Goal: Information Seeking & Learning: Check status

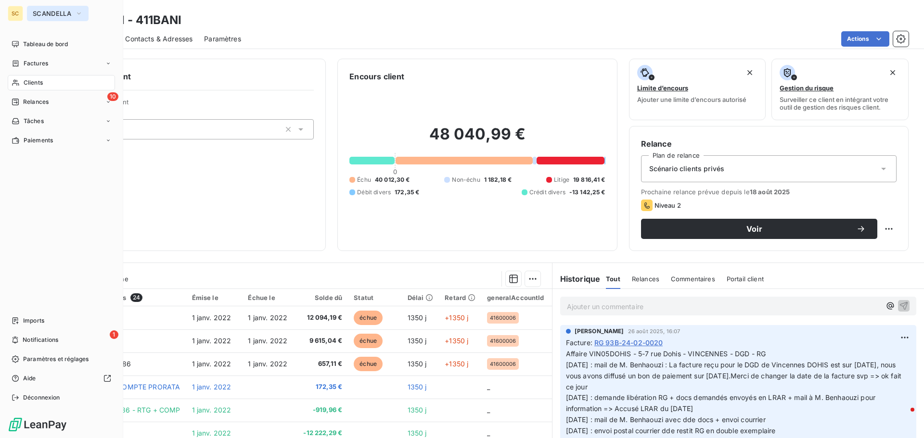
click at [55, 14] on span "SCANDELLA" at bounding box center [52, 14] width 39 height 8
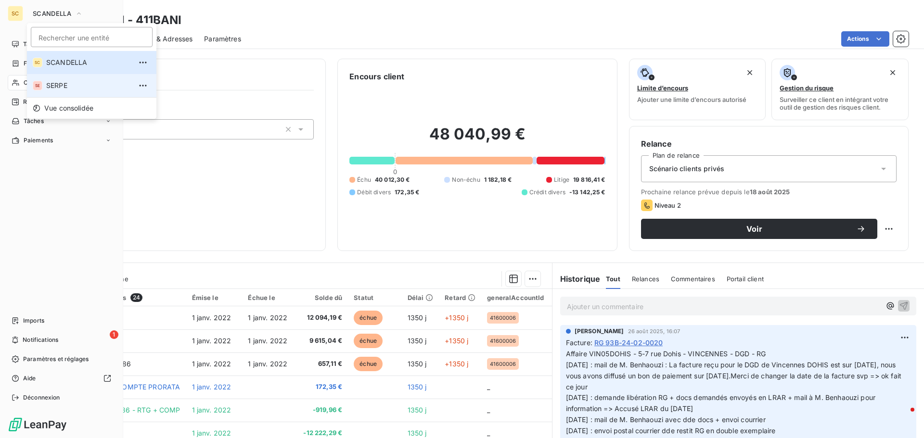
click at [58, 92] on li "SE SERPE" at bounding box center [91, 85] width 129 height 23
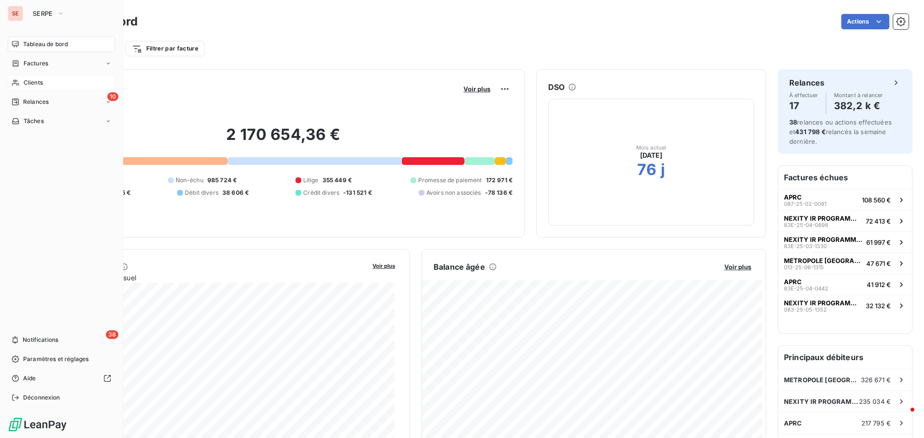
click at [37, 80] on span "Clients" at bounding box center [33, 82] width 19 height 9
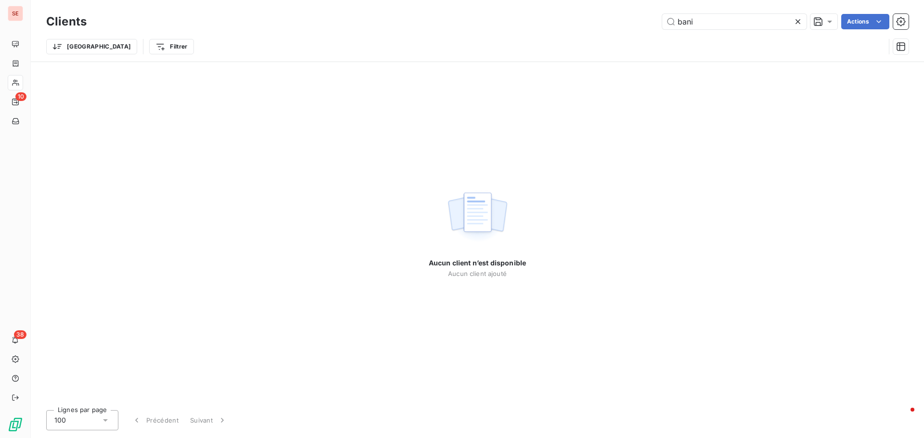
drag, startPoint x: 738, startPoint y: 9, endPoint x: 585, endPoint y: 28, distance: 154.7
click at [585, 28] on div "Clients bani Actions Trier Filtrer" at bounding box center [477, 31] width 893 height 62
click at [699, 21] on input "bani" at bounding box center [734, 21] width 144 height 15
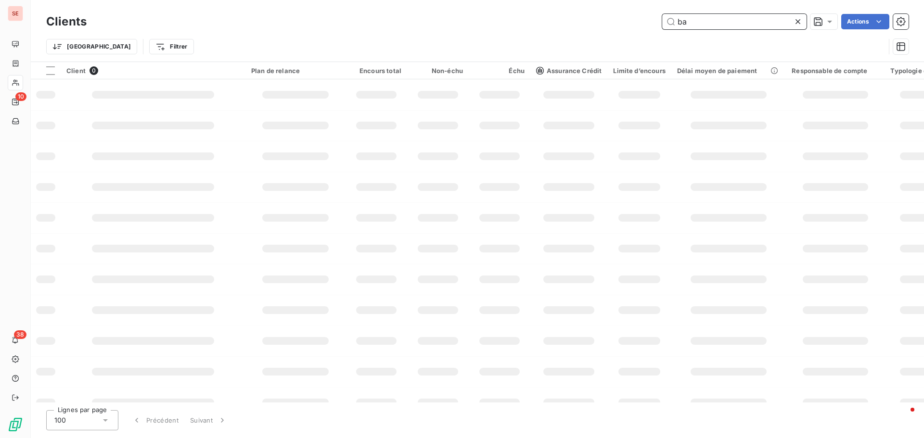
type input "b"
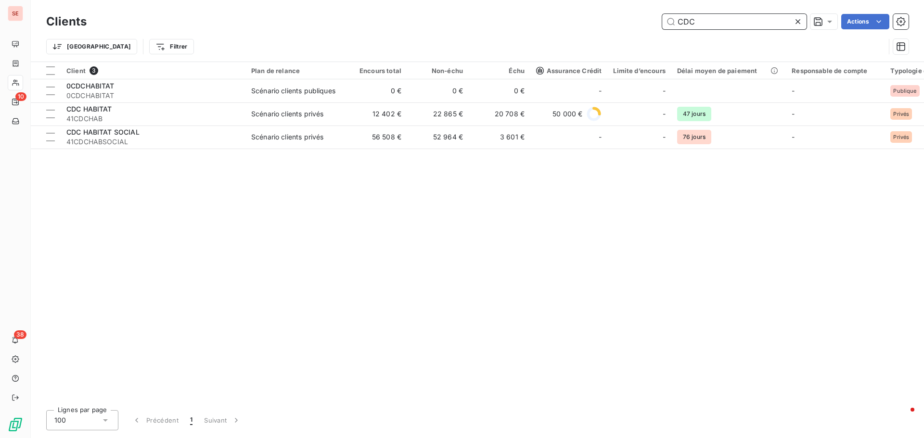
type input "CDC"
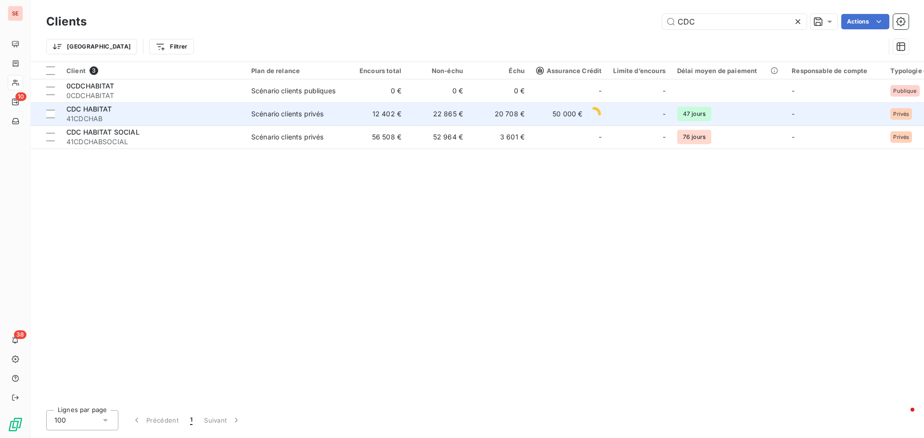
click at [211, 114] on span "41CDCHAB" at bounding box center [152, 119] width 173 height 10
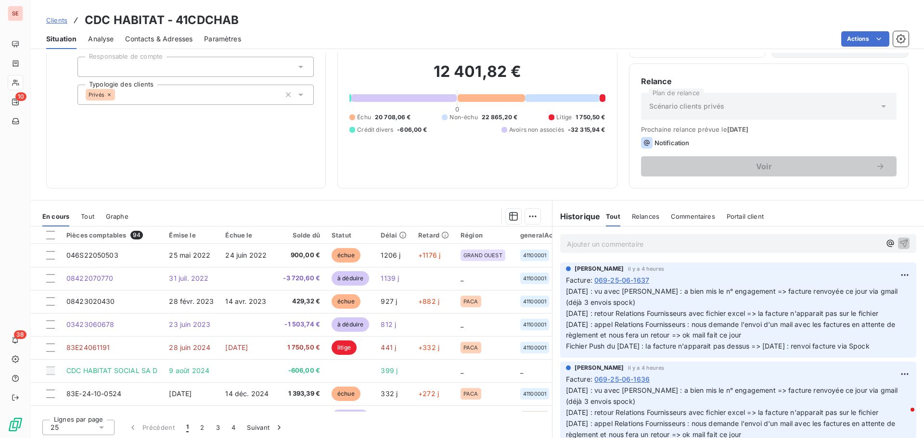
scroll to position [65, 0]
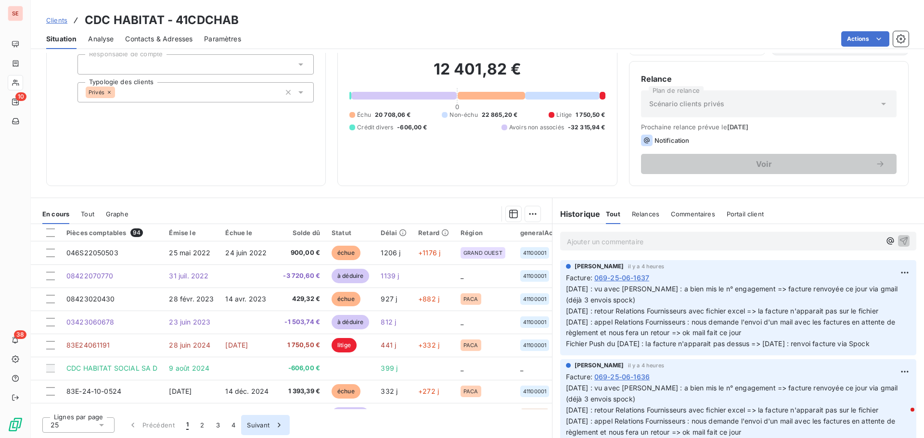
click at [203, 423] on button "2" at bounding box center [201, 425] width 15 height 20
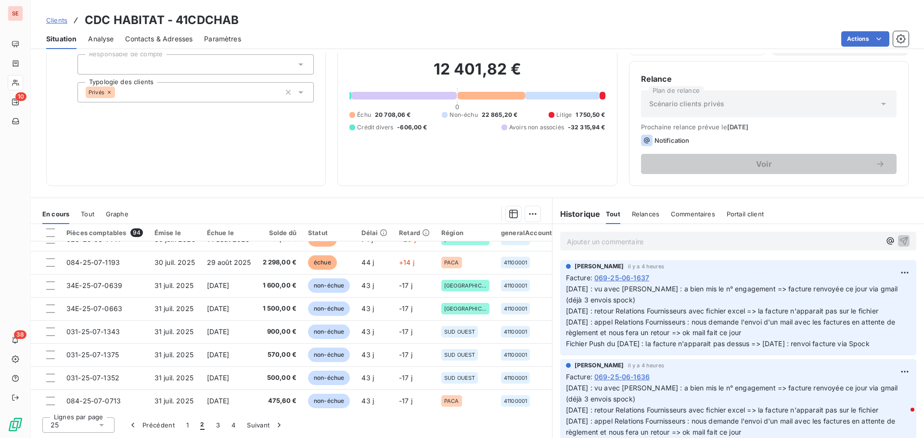
scroll to position [77, 0]
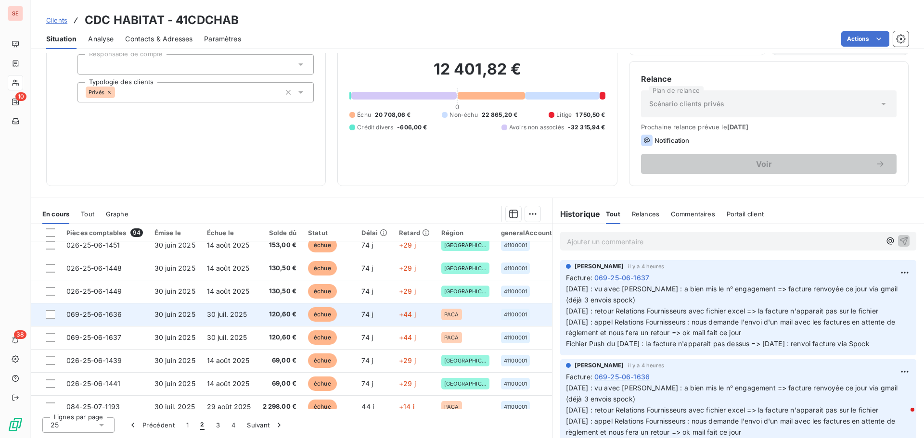
click at [185, 317] on span "30 juin 2025" at bounding box center [174, 314] width 41 height 8
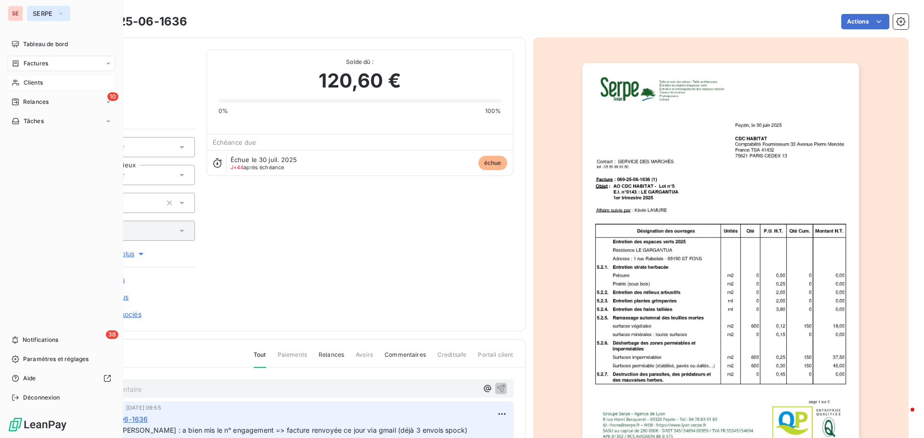
click at [47, 16] on span "SERPE" at bounding box center [43, 14] width 20 height 8
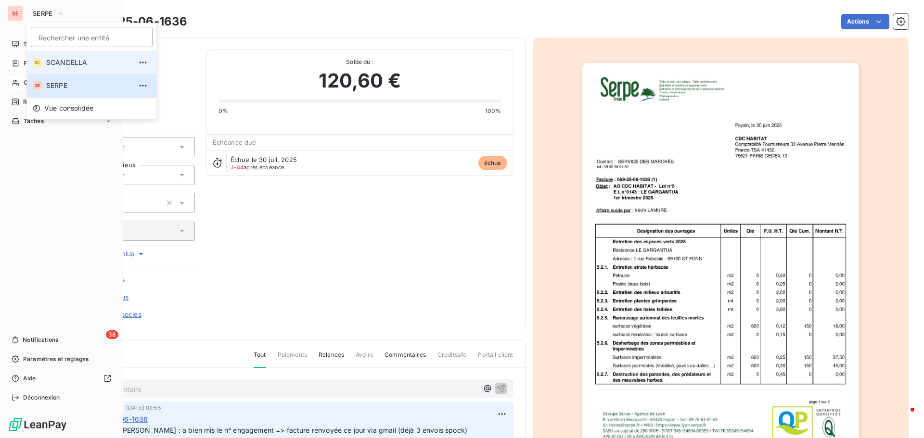
click at [58, 65] on span "SCANDELLA" at bounding box center [88, 63] width 85 height 10
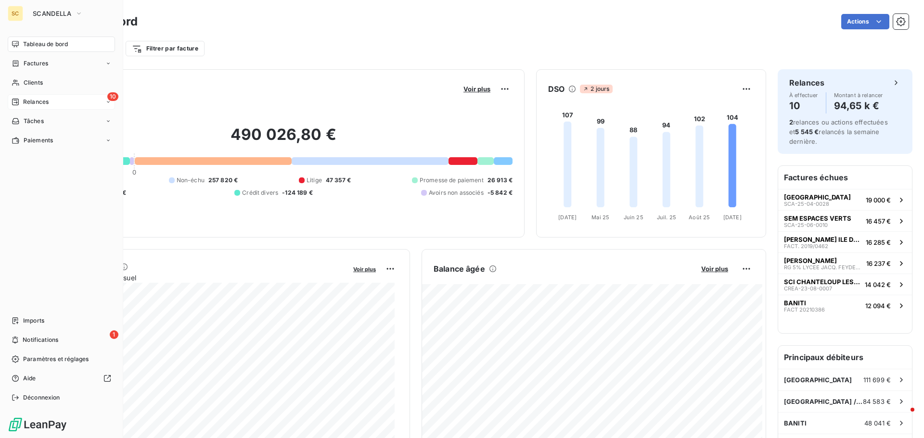
click at [47, 99] on span "Relances" at bounding box center [36, 102] width 26 height 9
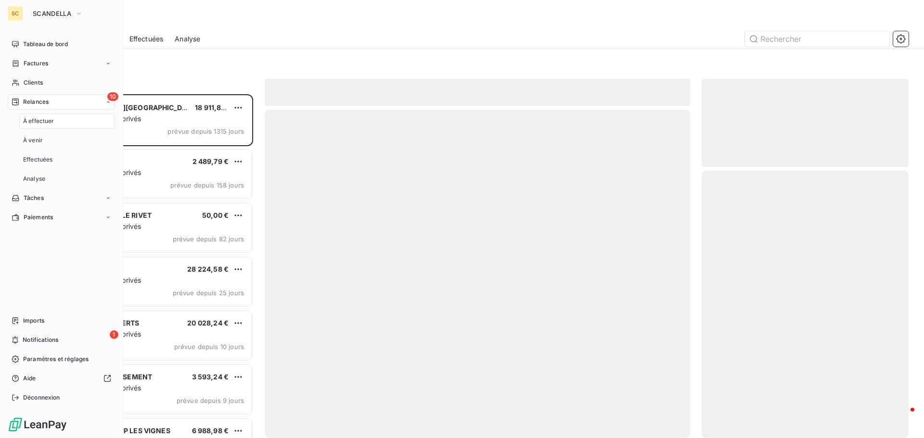
scroll to position [337, 200]
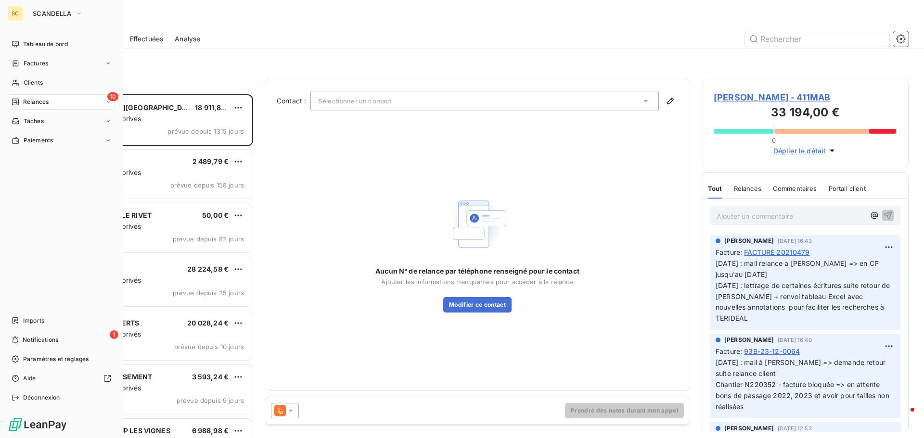
click at [53, 100] on div "10 Relances" at bounding box center [61, 101] width 107 height 15
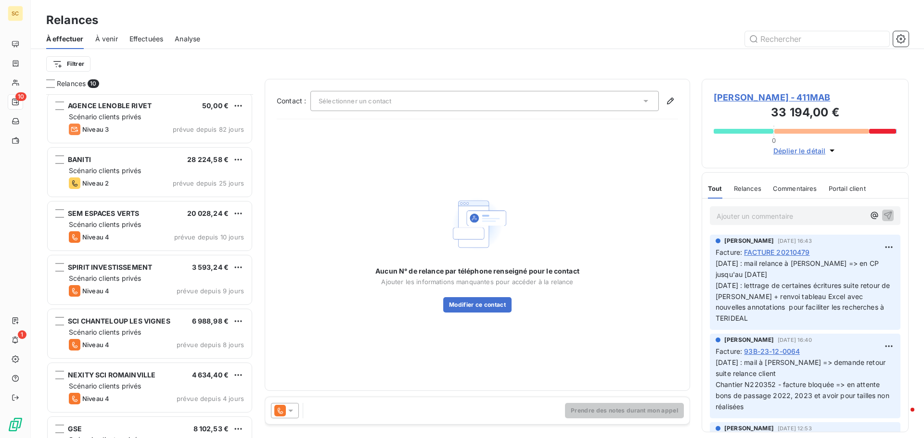
scroll to position [99, 0]
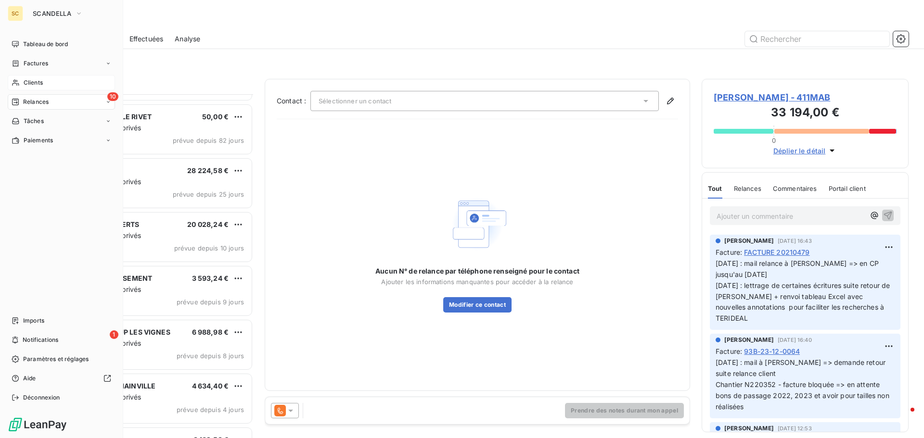
click at [34, 80] on span "Clients" at bounding box center [33, 82] width 19 height 9
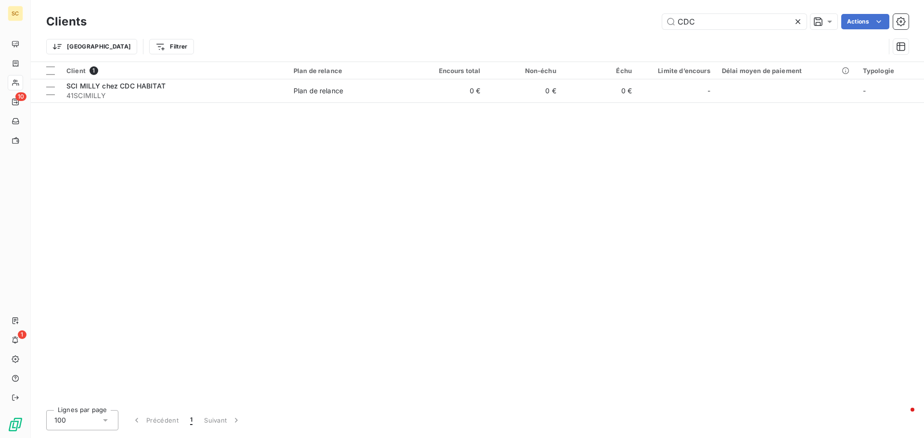
drag, startPoint x: 709, startPoint y: 24, endPoint x: 641, endPoint y: 25, distance: 68.3
click at [641, 25] on div "CDC Actions" at bounding box center [503, 21] width 810 height 15
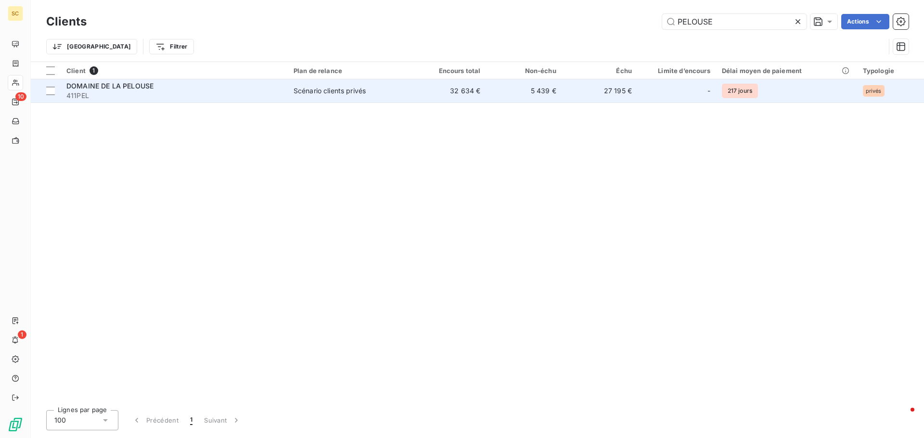
type input "PELOUSE"
click at [197, 88] on div "DOMAINE DE LA PELOUSE" at bounding box center [174, 86] width 216 height 10
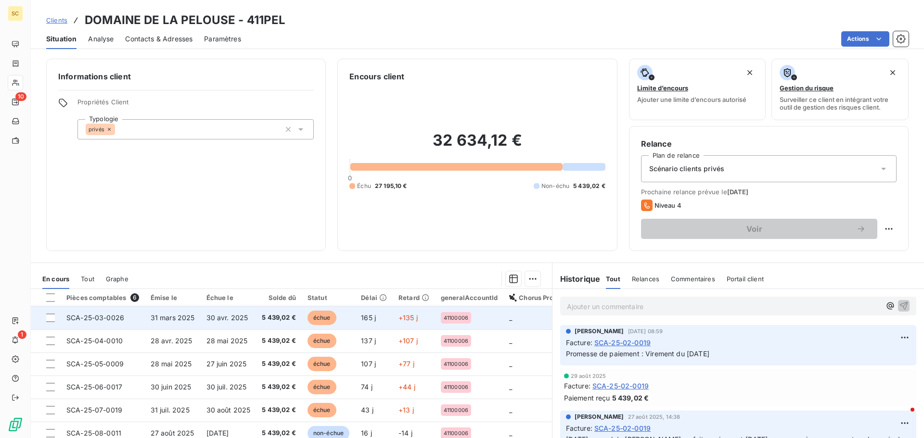
click at [266, 318] on span "5 439,02 €" at bounding box center [279, 318] width 34 height 10
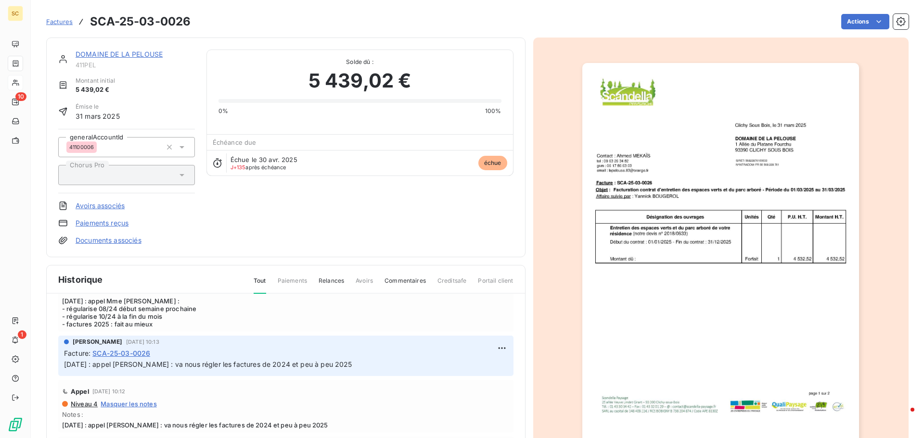
scroll to position [279, 0]
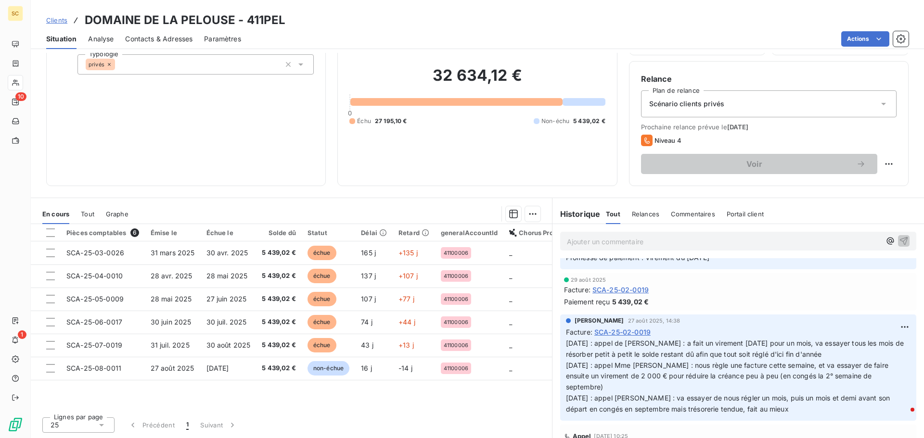
scroll to position [48, 0]
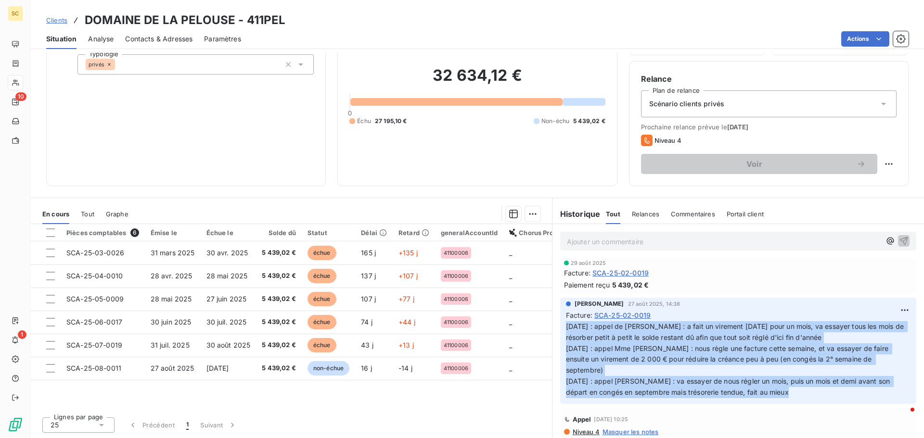
drag, startPoint x: 764, startPoint y: 385, endPoint x: 560, endPoint y: 322, distance: 213.1
click at [560, 322] on div "[PERSON_NAME] [DATE] 14:38 Facture : SCA-25-02-0019 [DATE] : appel de Mme [PERS…" at bounding box center [738, 351] width 356 height 106
copy span "[DATE] : appel de [PERSON_NAME] : a fait un virement [DATE] pour un mois, va es…"
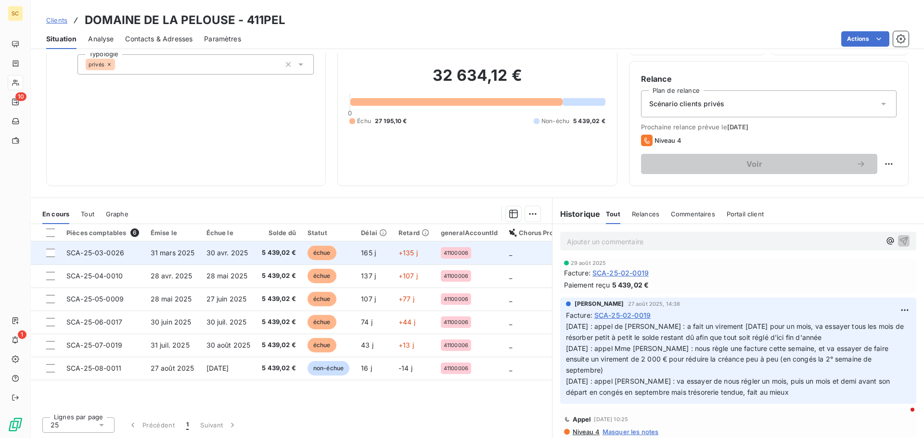
click at [114, 253] on span "SCA-25-03-0026" at bounding box center [95, 253] width 58 height 8
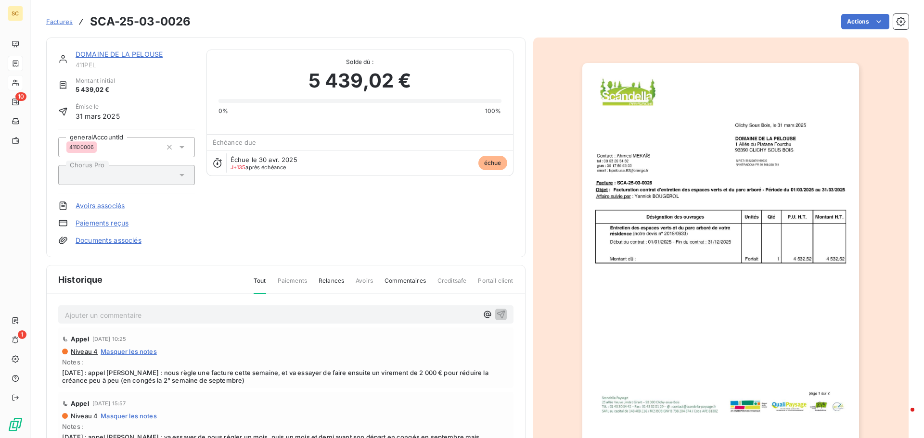
click at [200, 314] on p "Ajouter un commentaire ﻿" at bounding box center [271, 315] width 413 height 12
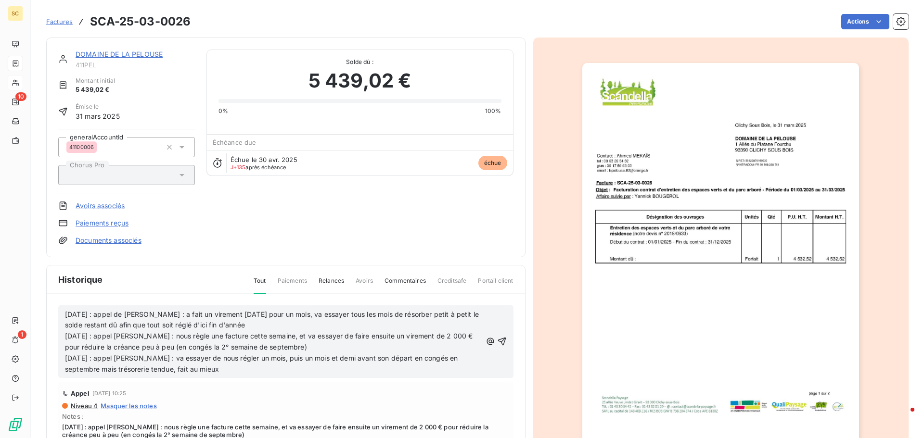
click at [66, 313] on span "[DATE] : appel de [PERSON_NAME] : a fait un virement [DATE] pour un mois, va es…" at bounding box center [273, 319] width 416 height 19
click at [70, 312] on p "[DATE] : appel de [PERSON_NAME] : a fait un virement [DATE] pour un mois, va es…" at bounding box center [273, 320] width 417 height 22
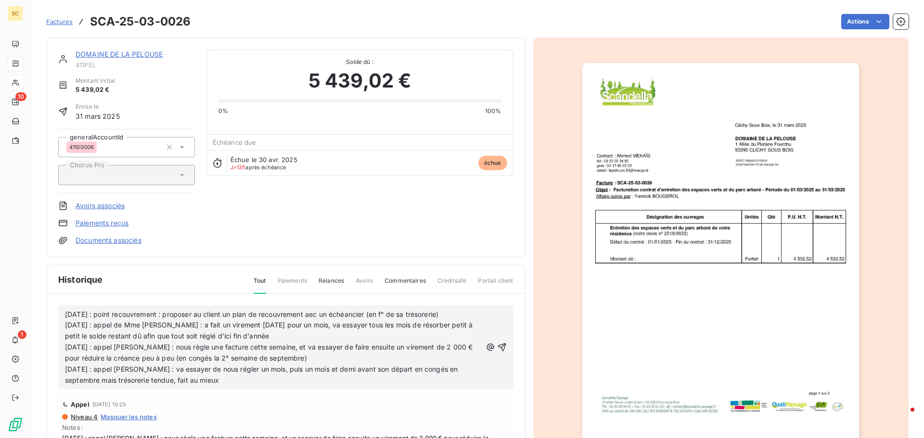
click at [66, 316] on span "[DATE] : point recouvrement : proposer au client un plan de recouvrement aec un…" at bounding box center [270, 325] width 410 height 30
click at [66, 317] on span "[DATE] : point recouvrement : proposer au client un plan de recouvrement aec un…" at bounding box center [270, 325] width 410 height 30
click at [65, 312] on p "[DATE] : point recouvrement : proposer au client un plan de recouvrement aec un…" at bounding box center [273, 325] width 417 height 33
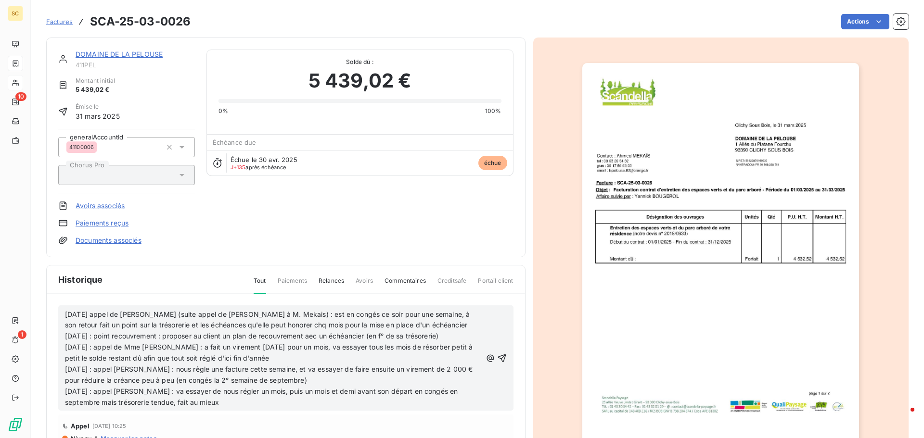
click at [319, 339] on span "[DATE] appel de [PERSON_NAME] (suite appel de [PERSON_NAME] à M. Mekais) : est …" at bounding box center [270, 336] width 410 height 52
click at [497, 357] on icon "button" at bounding box center [502, 359] width 10 height 10
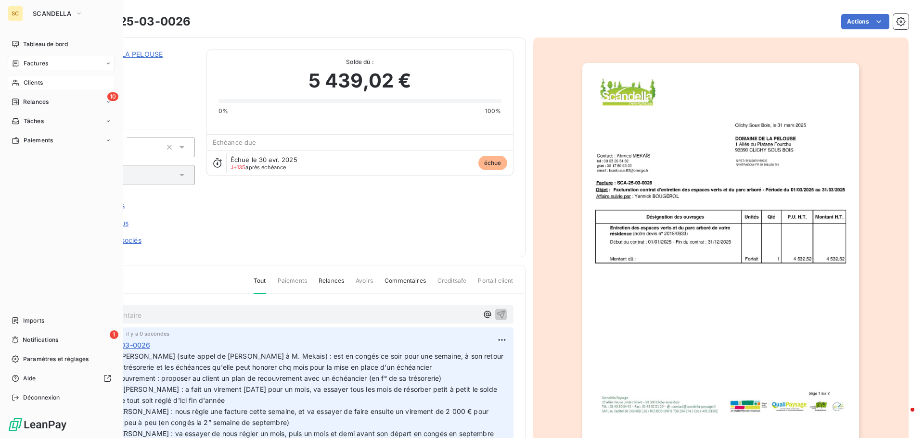
drag, startPoint x: 48, startPoint y: 83, endPoint x: 85, endPoint y: 77, distance: 37.1
click at [48, 83] on div "Clients" at bounding box center [61, 82] width 107 height 15
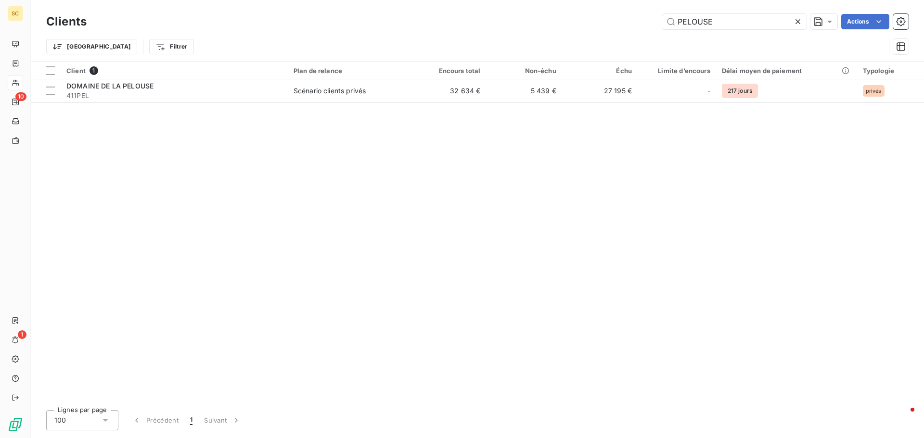
drag, startPoint x: 729, startPoint y: 26, endPoint x: 621, endPoint y: 26, distance: 107.8
click at [621, 26] on div "PELOUSE Actions" at bounding box center [503, 21] width 810 height 15
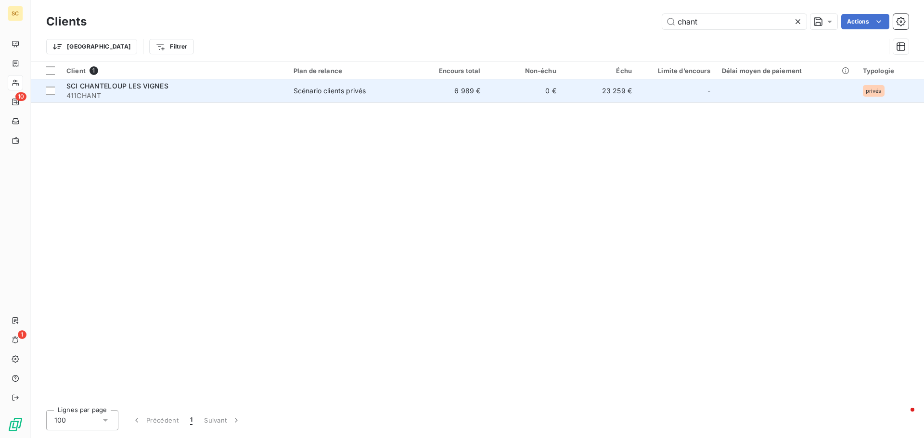
type input "chant"
click at [278, 91] on span "411CHANT" at bounding box center [174, 96] width 216 height 10
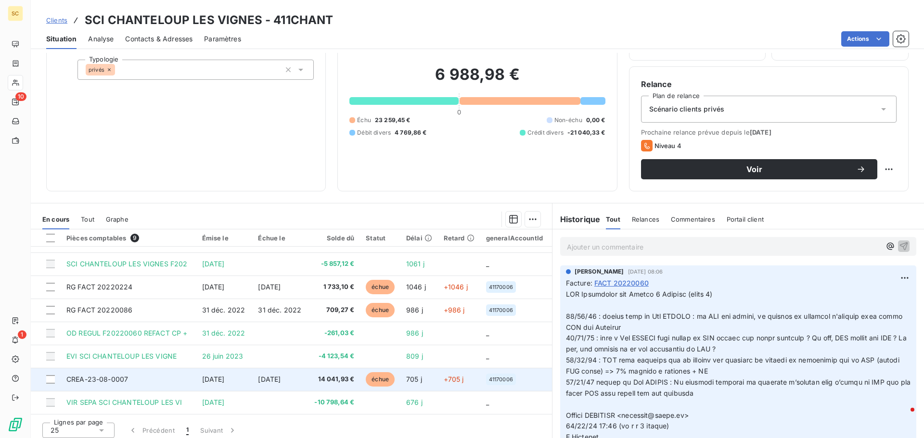
scroll to position [65, 0]
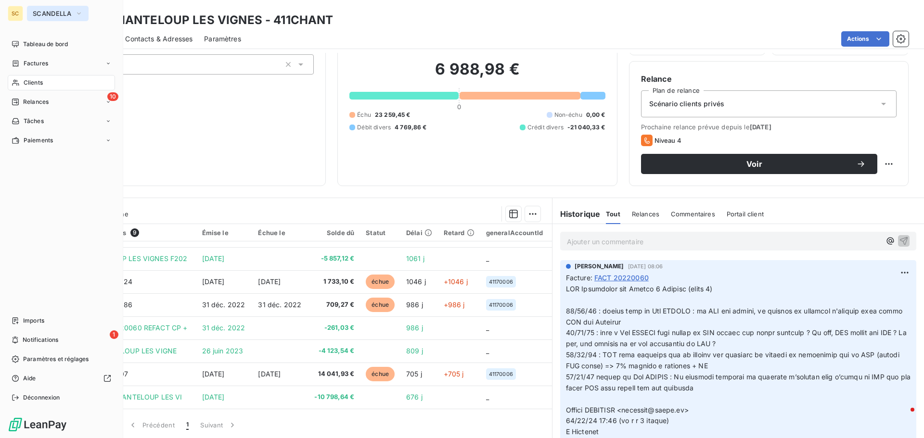
click at [64, 14] on span "SCANDELLA" at bounding box center [52, 14] width 39 height 8
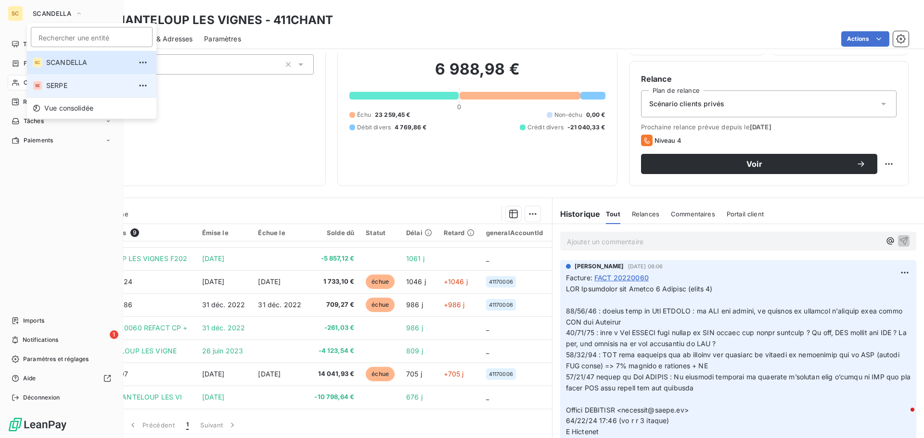
click at [61, 84] on span "SERPE" at bounding box center [88, 86] width 85 height 10
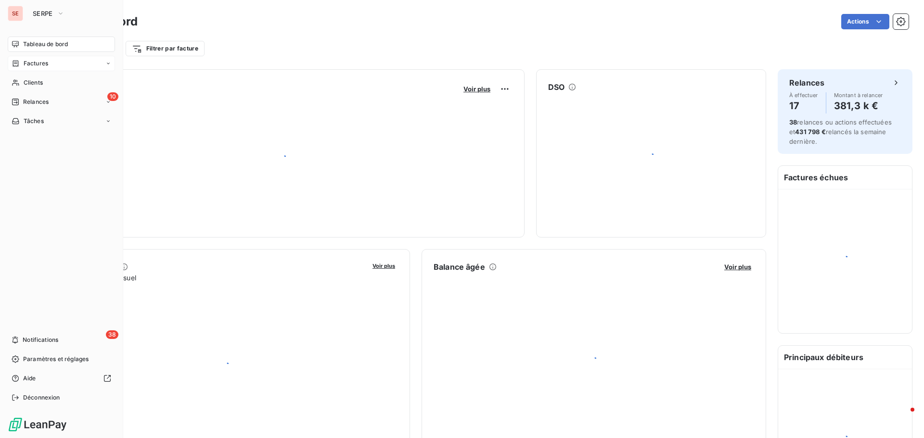
click at [45, 64] on span "Factures" at bounding box center [36, 63] width 25 height 9
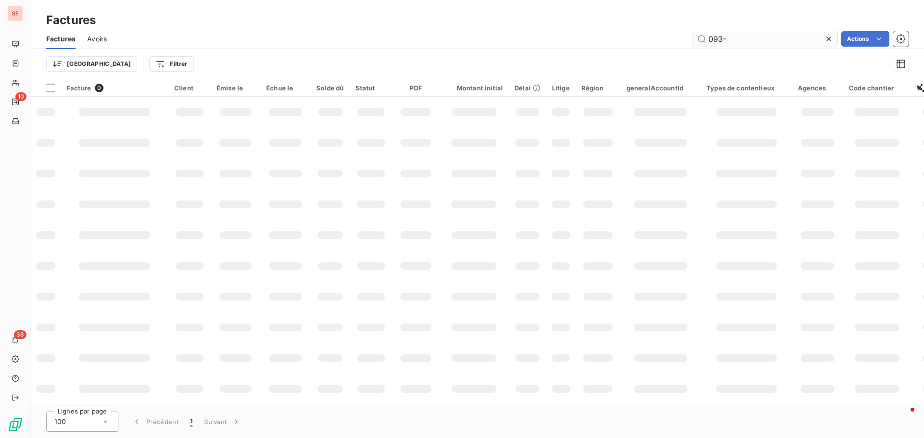
drag, startPoint x: 745, startPoint y: 39, endPoint x: 693, endPoint y: 36, distance: 52.0
click at [693, 36] on input "093-" at bounding box center [765, 38] width 144 height 15
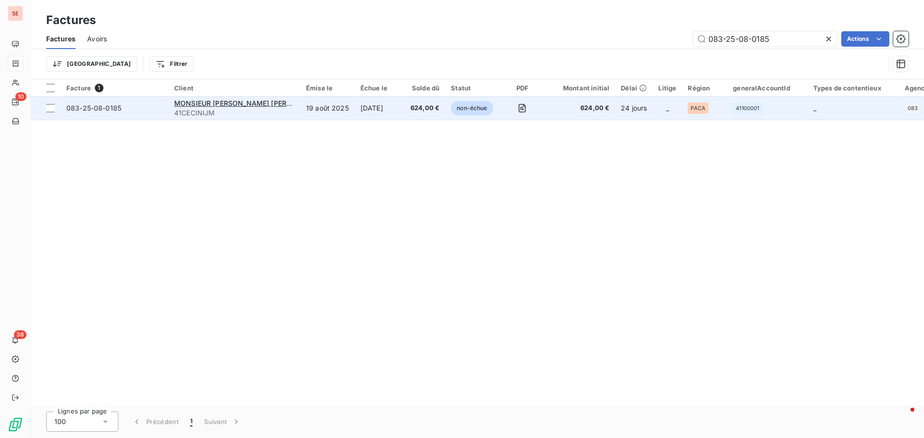
type input "083-25-08-0185"
click at [195, 115] on span "41CECINIJM" at bounding box center [234, 113] width 120 height 10
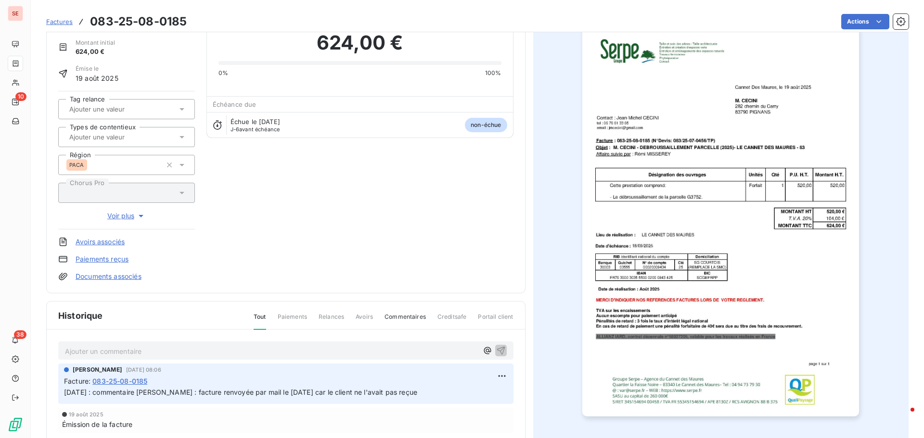
scroll to position [49, 0]
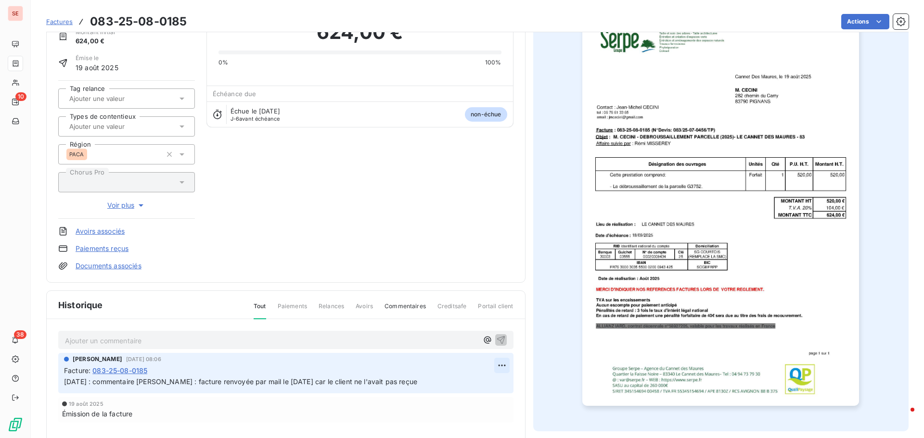
click at [499, 368] on html "SE 10 38 Factures 083-25-08-0185 Actions MONSIEUR [PERSON_NAME] [PERSON_NAME] 4…" at bounding box center [462, 219] width 924 height 438
click at [474, 385] on div "Editer" at bounding box center [475, 386] width 54 height 15
click at [65, 379] on span "[DATE] : commentaire [PERSON_NAME] : facture renvoyée par mail le [DATE] car le…" at bounding box center [240, 382] width 353 height 8
click at [68, 380] on p "[DATE] : commentaire [PERSON_NAME] : facture renvoyée par mail le [DATE] car le…" at bounding box center [279, 382] width 430 height 11
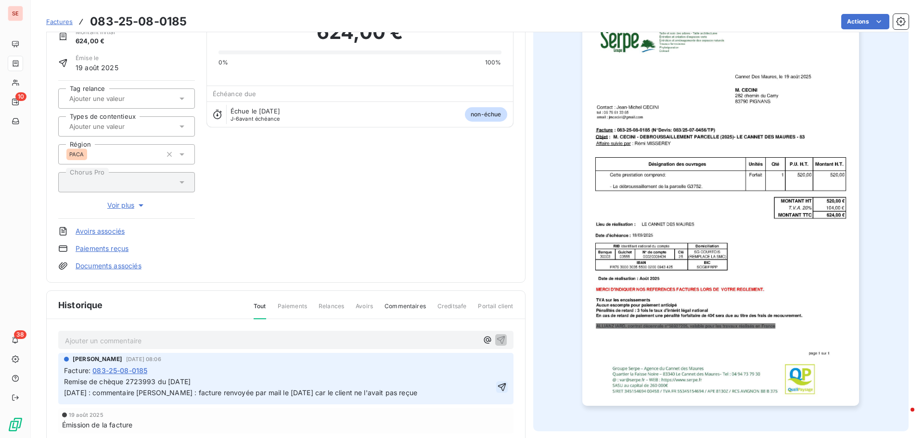
click at [497, 389] on icon "button" at bounding box center [502, 388] width 10 height 10
click at [852, 20] on html "SE 10 38 Factures 083-25-08-0185 Actions MONSIEUR [PERSON_NAME] [PERSON_NAME] 4…" at bounding box center [462, 219] width 924 height 438
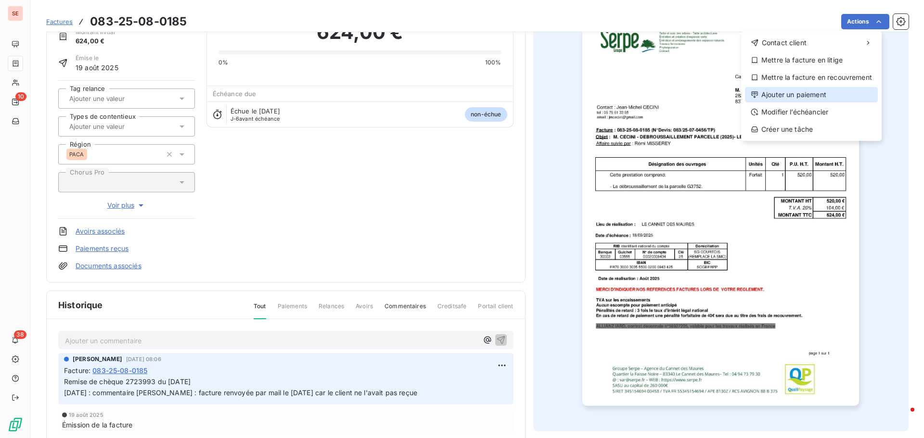
click at [827, 91] on div "Ajouter un paiement" at bounding box center [811, 94] width 133 height 15
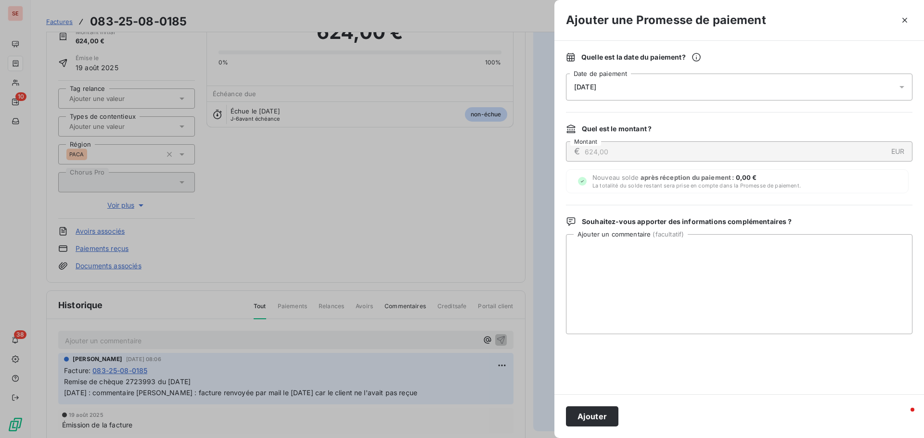
click at [687, 94] on div "[DATE]" at bounding box center [739, 87] width 347 height 27
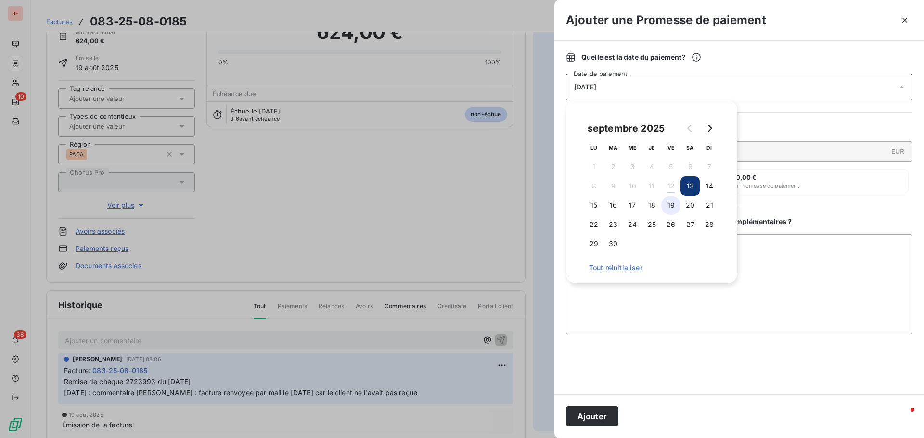
click at [671, 204] on button "19" at bounding box center [670, 205] width 19 height 19
click at [611, 414] on button "Ajouter" at bounding box center [592, 417] width 52 height 20
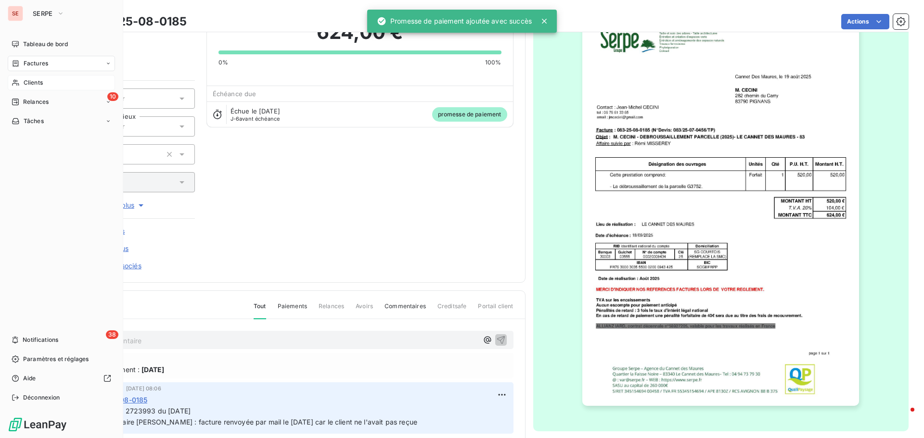
click at [38, 80] on span "Clients" at bounding box center [33, 82] width 19 height 9
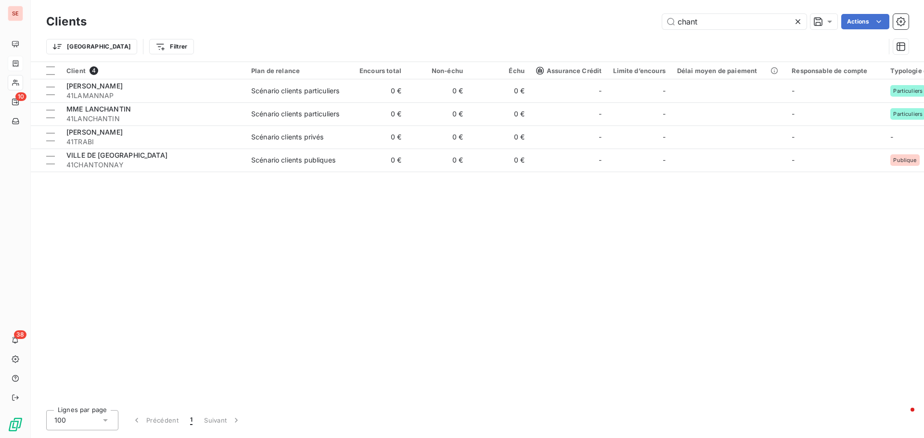
drag, startPoint x: 711, startPoint y: 23, endPoint x: 599, endPoint y: 10, distance: 113.4
click at [605, 22] on div "chant Actions" at bounding box center [503, 21] width 810 height 15
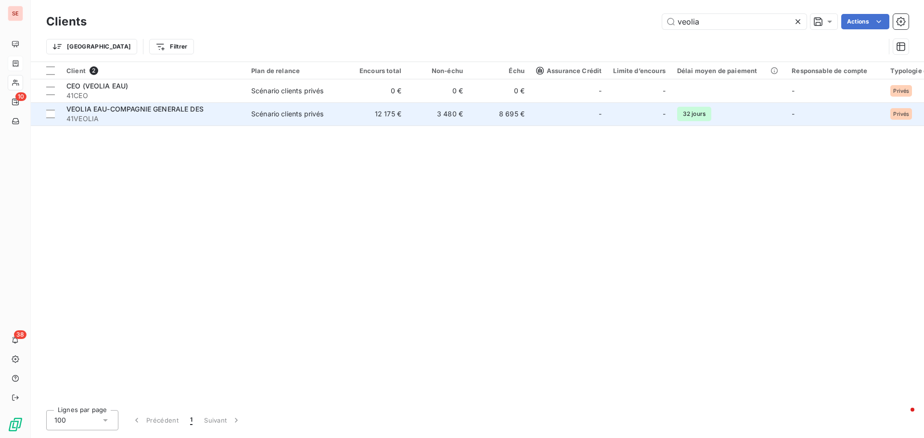
type input "veolia"
click at [285, 108] on td "Scénario clients privés" at bounding box center [295, 114] width 100 height 23
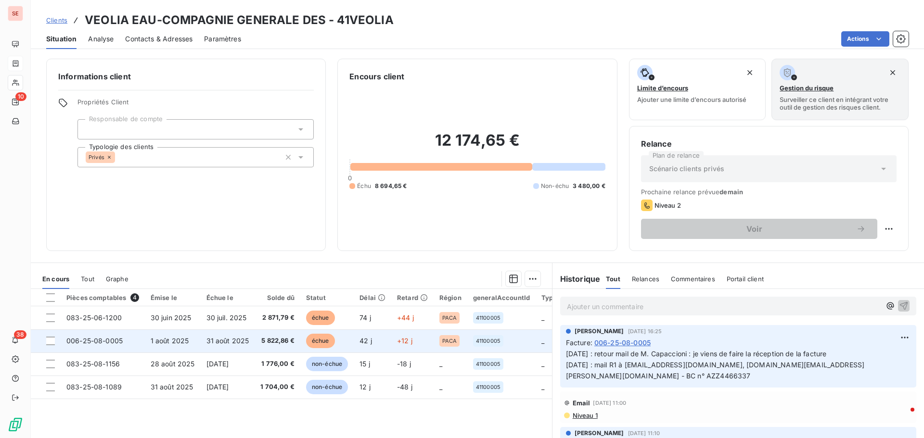
click at [272, 345] on span "5 822,86 €" at bounding box center [277, 341] width 34 height 10
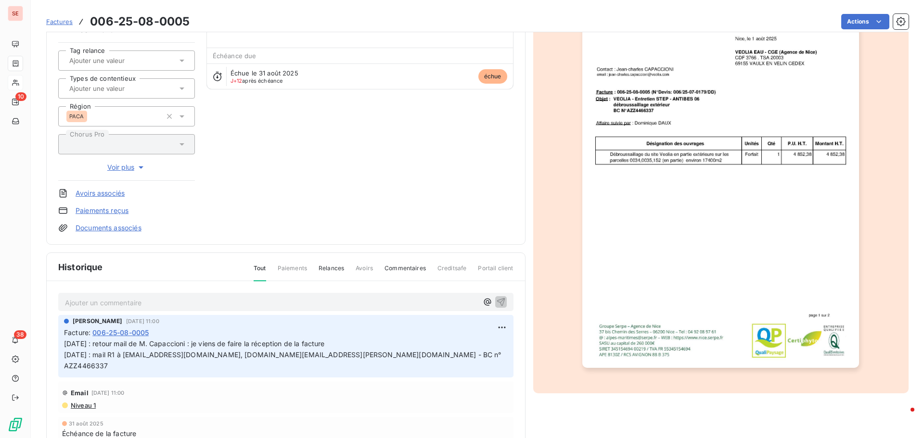
scroll to position [97, 0]
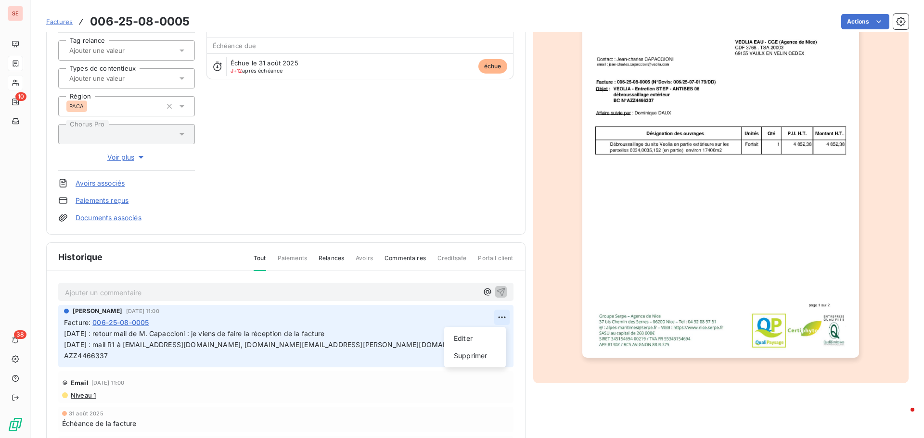
click at [496, 318] on html "SE 10 38 Factures 006-25-08-0005 Actions VEOLIA EAU-COMPAGNIE GENERALE DES 41VE…" at bounding box center [462, 219] width 924 height 438
click at [482, 334] on div "Editer" at bounding box center [475, 338] width 54 height 15
click at [67, 329] on p "[DATE] : retour mail de M. Capaccioni : je viens de faire la réception de la fa…" at bounding box center [279, 345] width 431 height 33
click at [64, 331] on div "[PERSON_NAME] [DATE] 11:00 Facture : 006-25-08-0005 [DATE] : retour mail de M. …" at bounding box center [285, 336] width 455 height 63
click at [66, 332] on span "[DATE] : retour mail de M. Capaccioni : je viens de faire la réception de la fa…" at bounding box center [279, 345] width 430 height 30
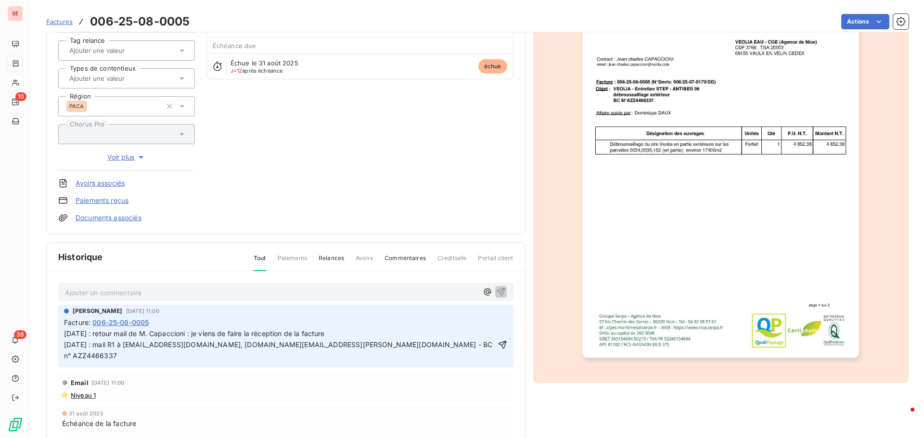
click at [66, 331] on p "[DATE] : retour mail de M. Capaccioni : je viens de faire la réception de la fa…" at bounding box center [279, 345] width 431 height 33
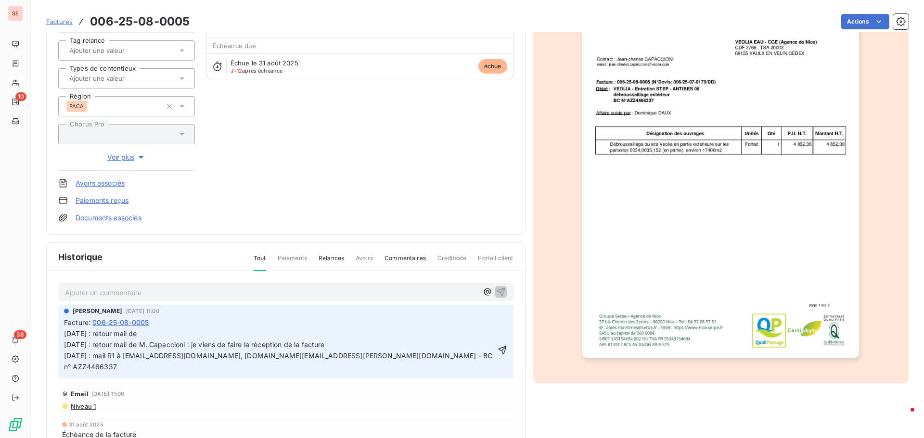
click at [168, 333] on p "[DATE] : retour mail de [DATE] : retour mail de M. Capaccioni : je viens de fai…" at bounding box center [279, 351] width 431 height 44
click at [498, 347] on icon "button" at bounding box center [502, 351] width 8 height 8
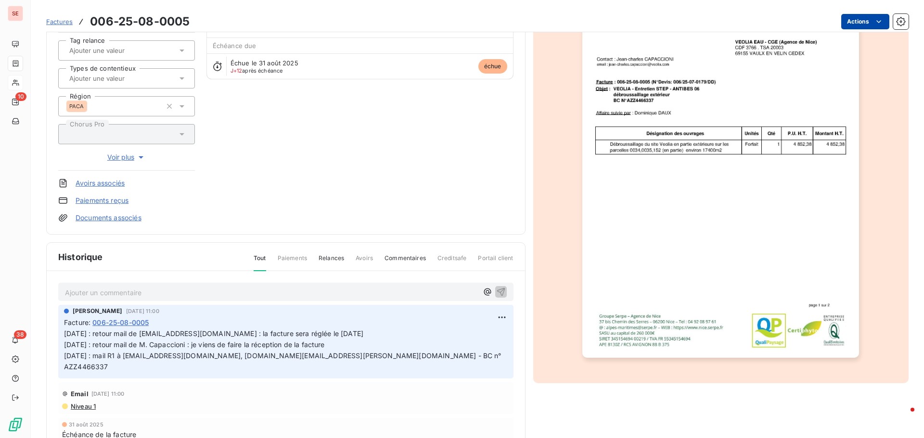
click at [856, 24] on html "SE 10 38 Factures 006-25-08-0005 Actions VEOLIA EAU-COMPAGNIE GENERALE DES 41VE…" at bounding box center [462, 219] width 924 height 438
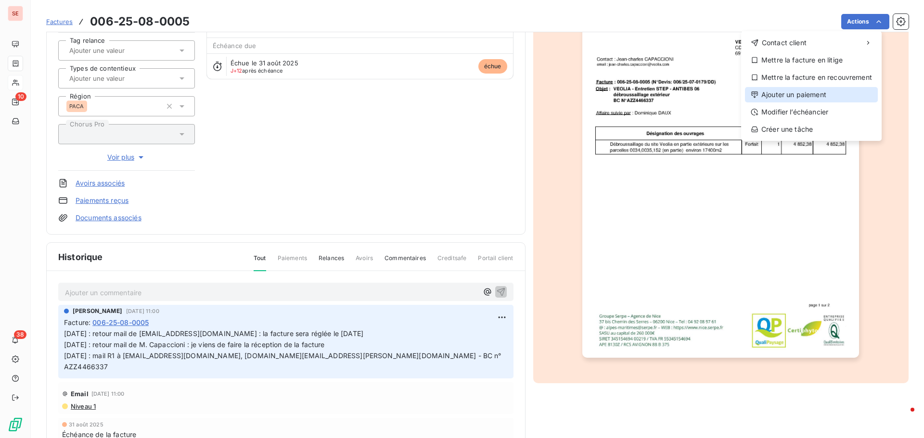
click at [819, 96] on div "Ajouter un paiement" at bounding box center [811, 94] width 133 height 15
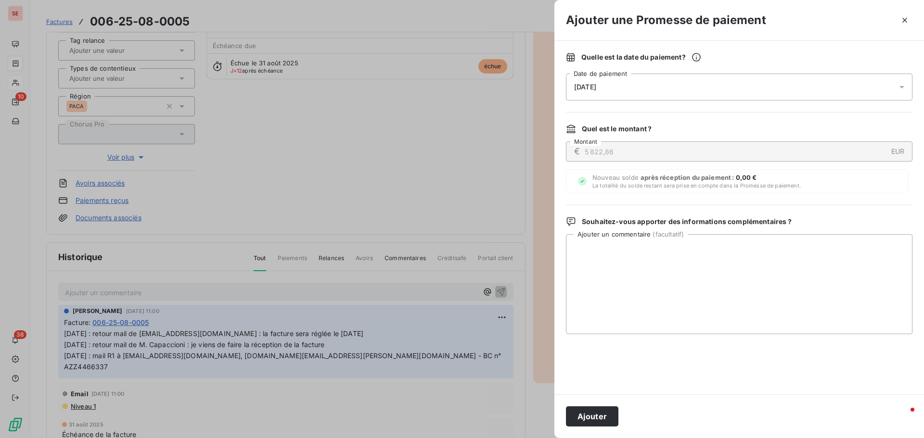
click at [613, 90] on div "[DATE]" at bounding box center [739, 87] width 347 height 27
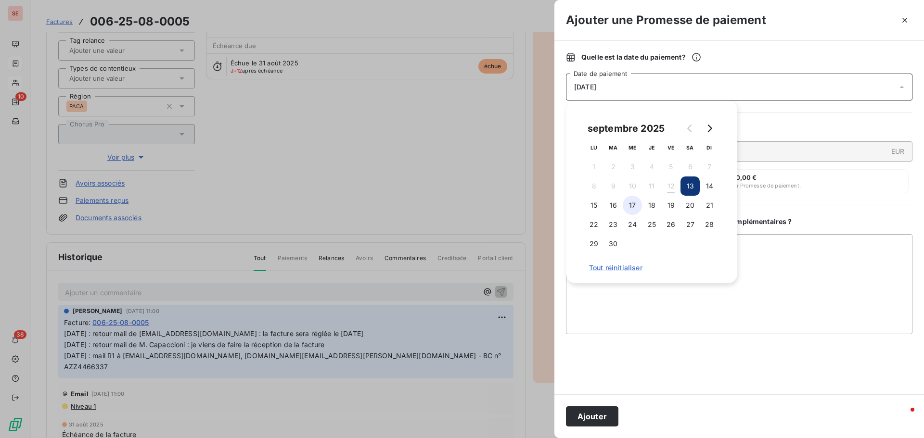
click at [635, 207] on button "17" at bounding box center [632, 205] width 19 height 19
drag, startPoint x: 650, startPoint y: 202, endPoint x: 652, endPoint y: 207, distance: 5.2
click at [650, 202] on button "18" at bounding box center [651, 205] width 19 height 19
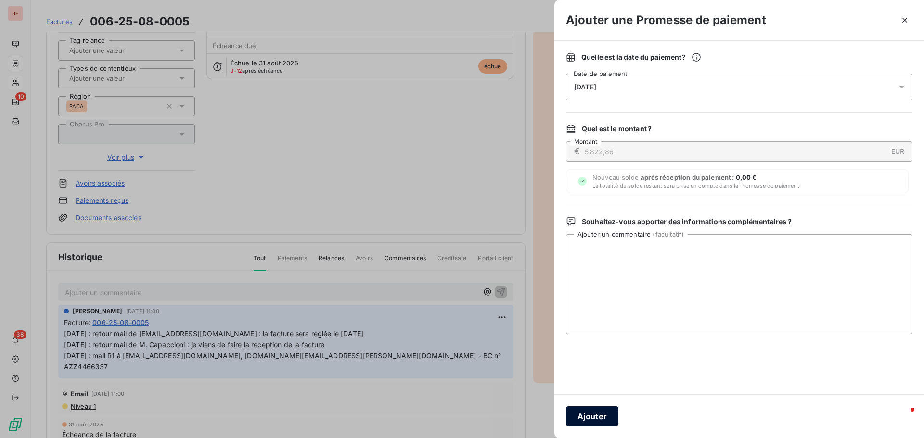
click at [603, 416] on button "Ajouter" at bounding box center [592, 417] width 52 height 20
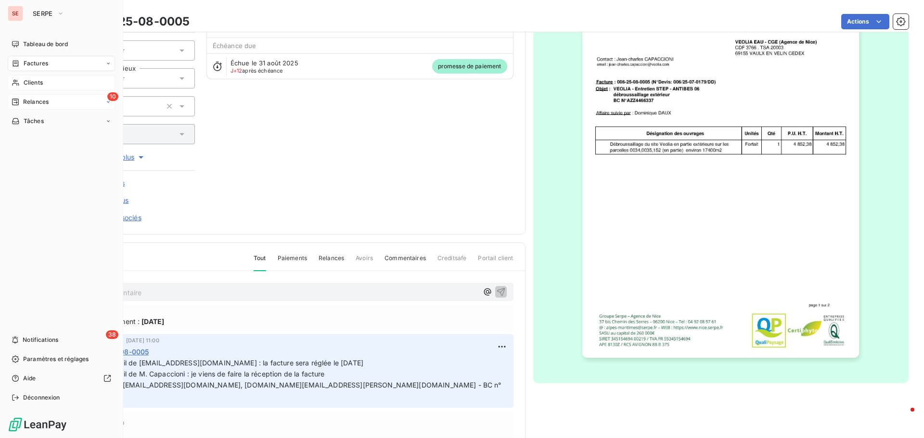
click at [40, 102] on span "Relances" at bounding box center [36, 102] width 26 height 9
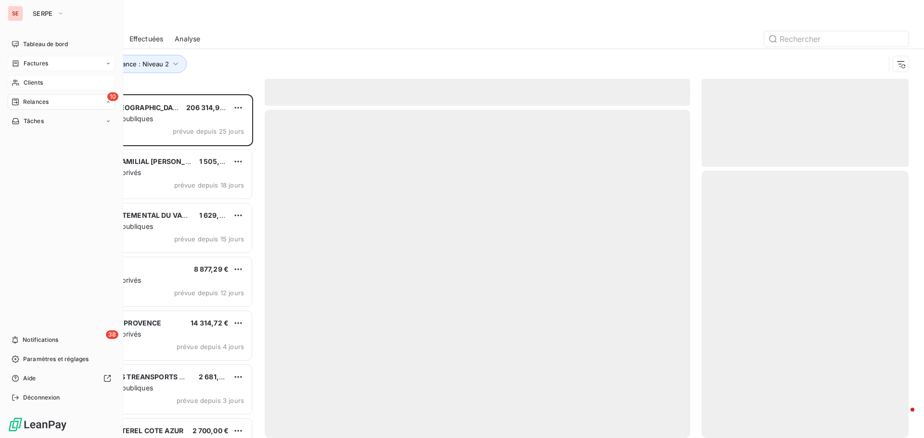
scroll to position [337, 200]
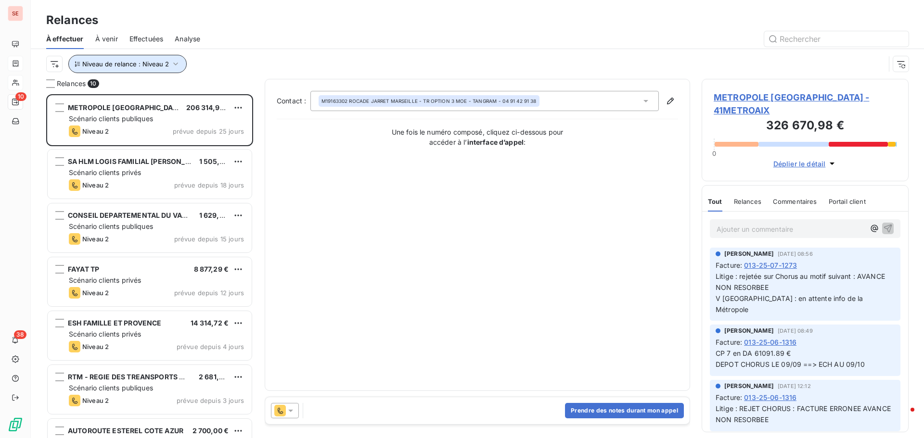
click at [175, 62] on icon "button" at bounding box center [176, 64] width 10 height 10
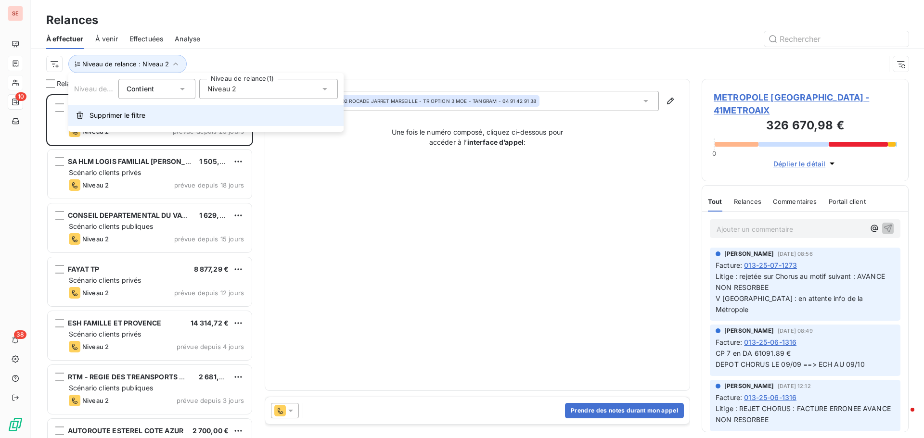
click at [130, 115] on span "Supprimer le filtre" at bounding box center [118, 116] width 56 height 10
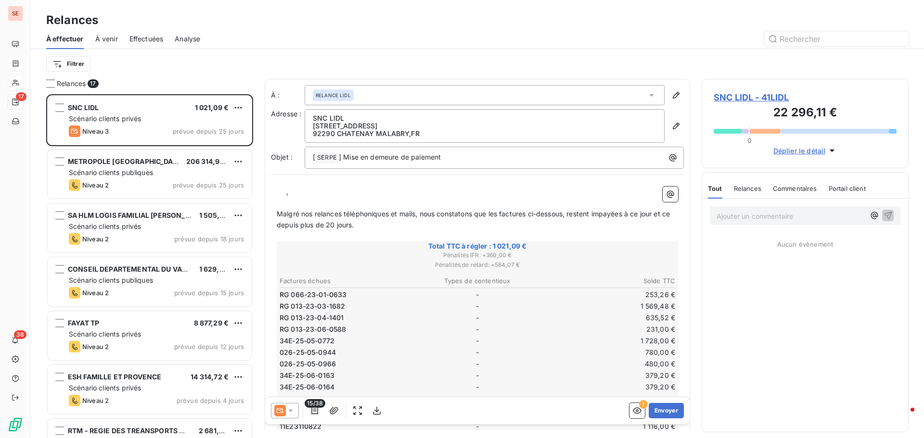
click at [221, 44] on div at bounding box center [560, 38] width 697 height 15
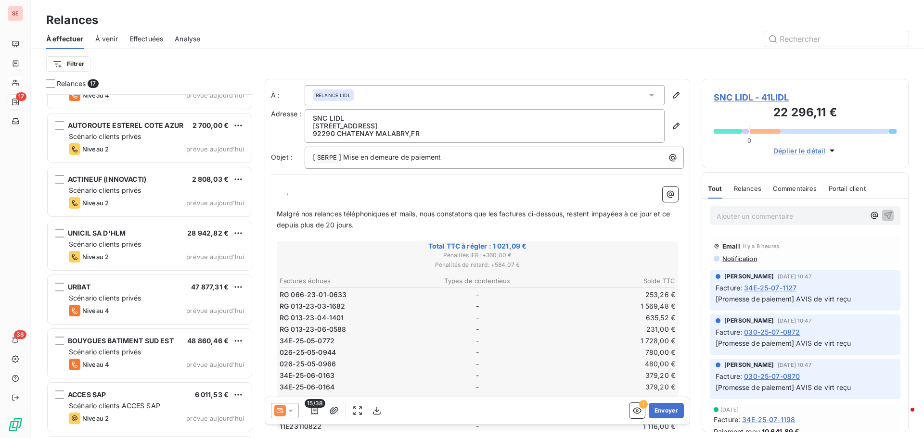
scroll to position [573, 0]
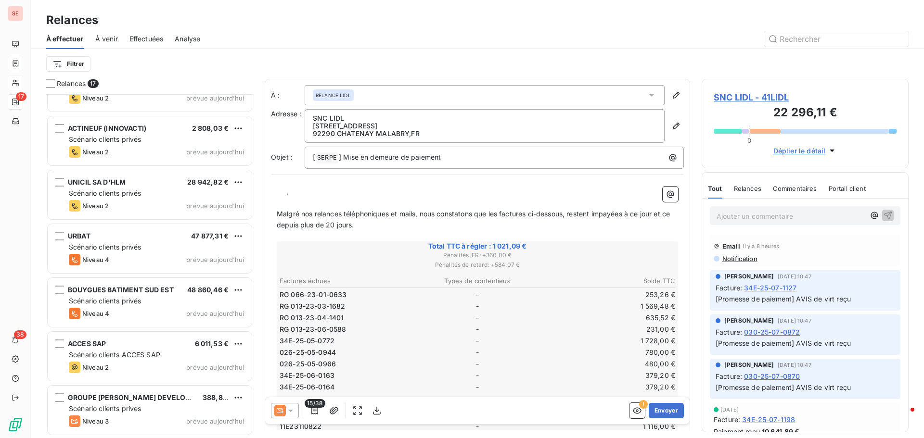
click at [67, 65] on html "SE 17 38 Relances À effectuer À venir Effectuées Analyse Filtrer Relances 17 OP…" at bounding box center [462, 219] width 924 height 438
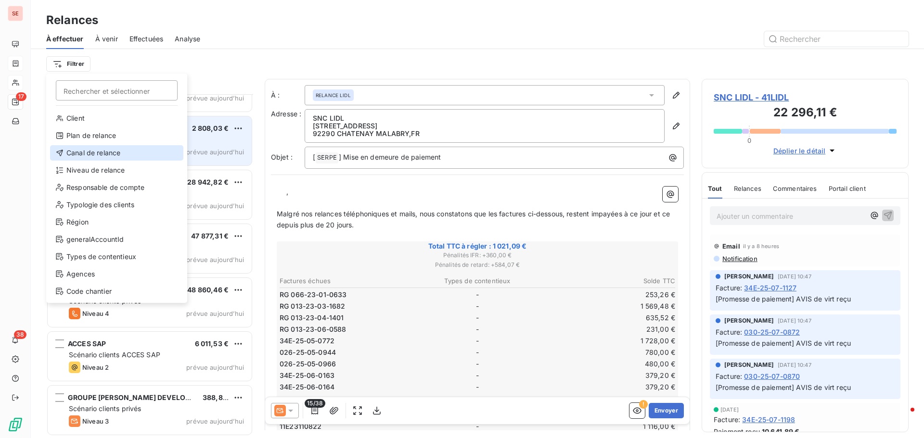
click at [113, 154] on div "Canal de relance" at bounding box center [116, 152] width 133 height 15
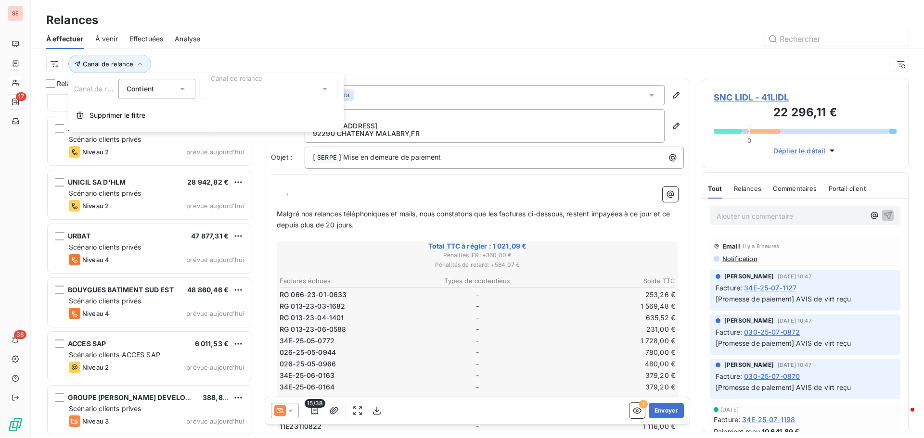
click at [281, 92] on div at bounding box center [268, 89] width 139 height 20
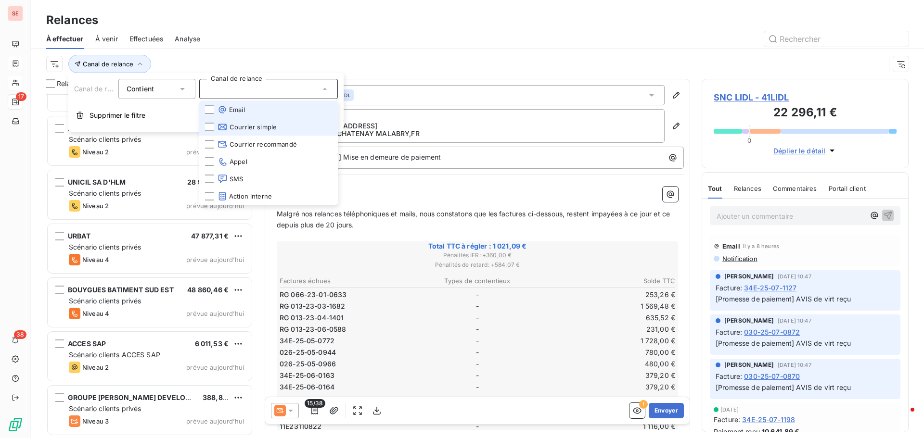
click at [268, 112] on li "Email" at bounding box center [268, 109] width 139 height 17
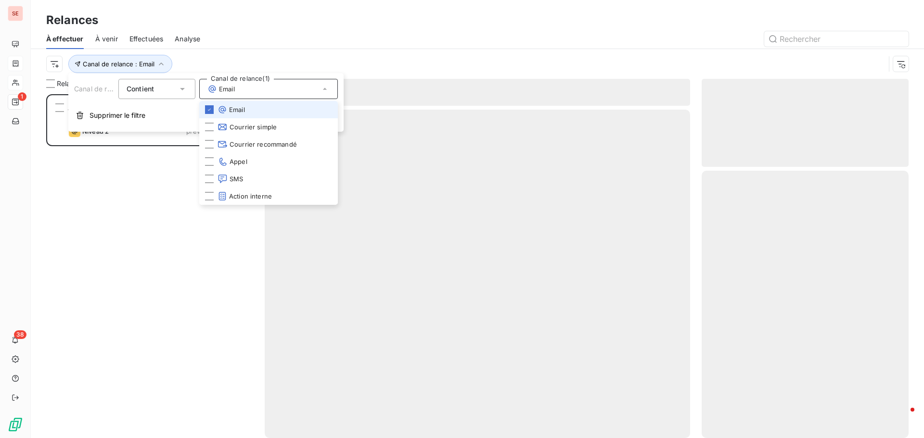
scroll to position [337, 200]
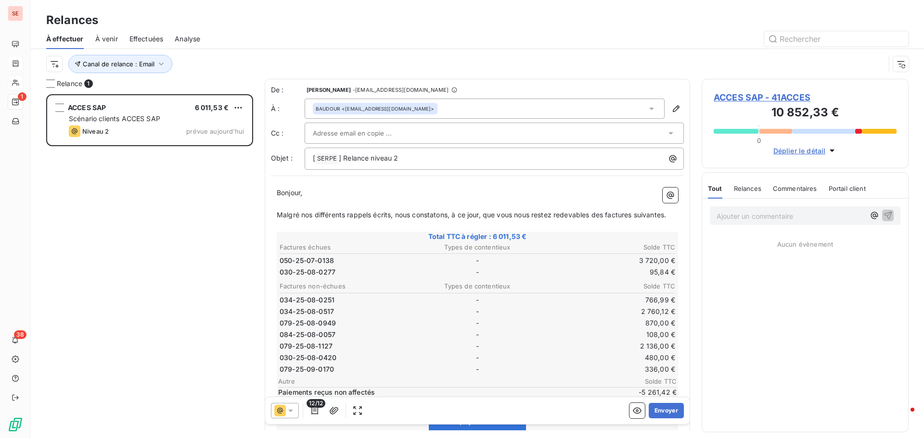
click at [136, 276] on div "ACCES SAP 6 011,53 € Scénario clients ACCES SAP Niveau 2 prévue [DATE]" at bounding box center [149, 266] width 207 height 344
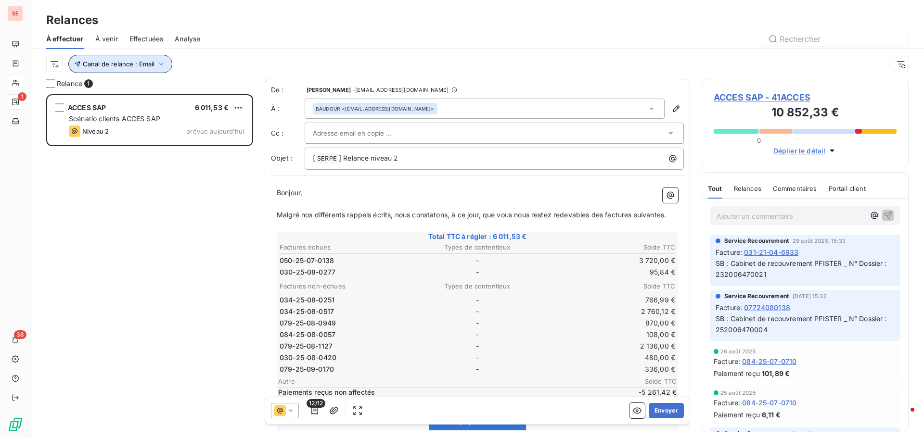
click at [162, 64] on icon "button" at bounding box center [161, 64] width 10 height 10
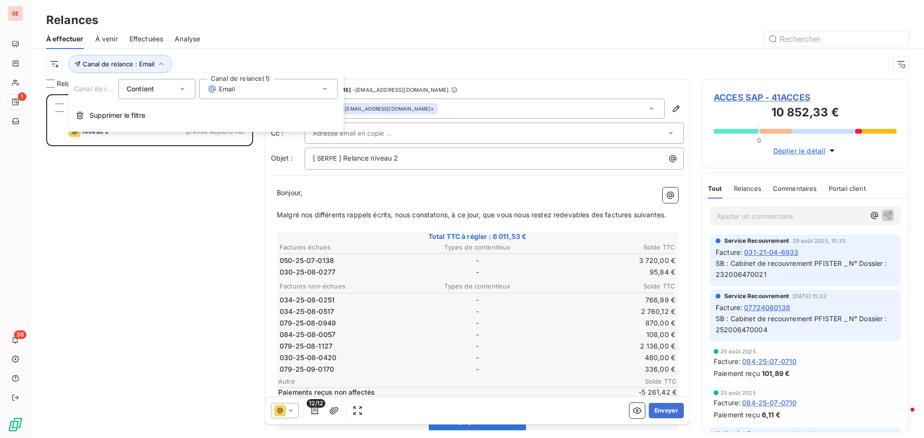
click at [247, 94] on div "Email" at bounding box center [268, 89] width 139 height 20
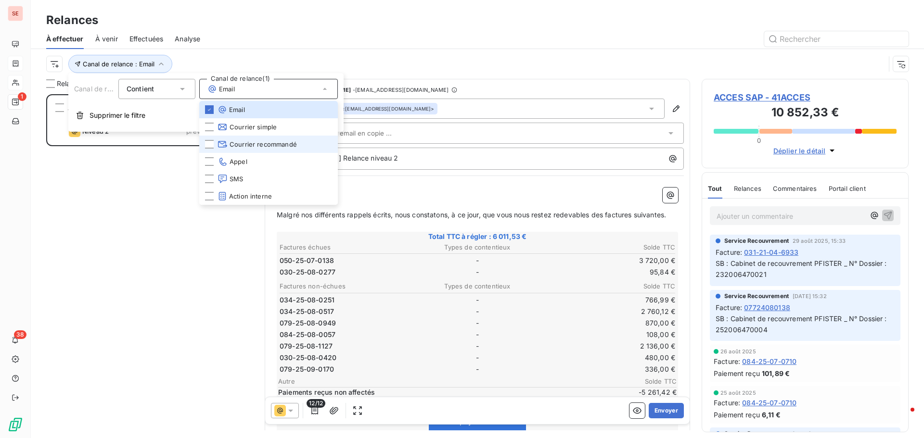
click at [244, 144] on span "Courrier recommandé" at bounding box center [257, 145] width 79 height 10
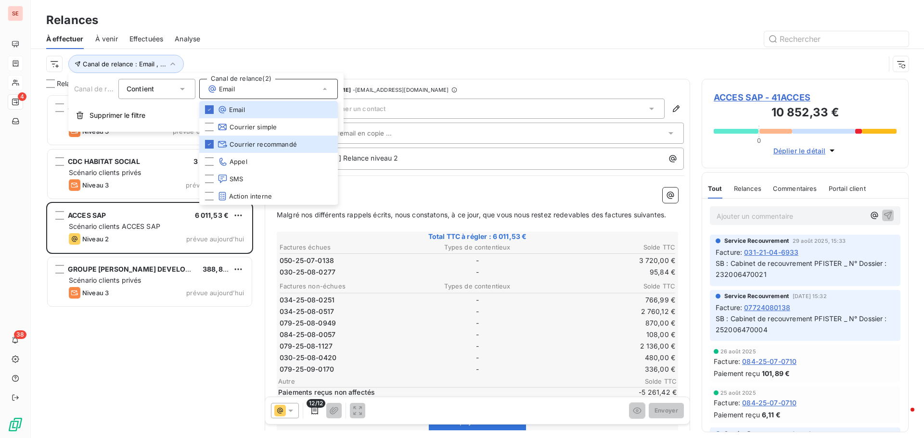
click at [327, 57] on div "Canal de relance : Email , ..." at bounding box center [465, 64] width 839 height 18
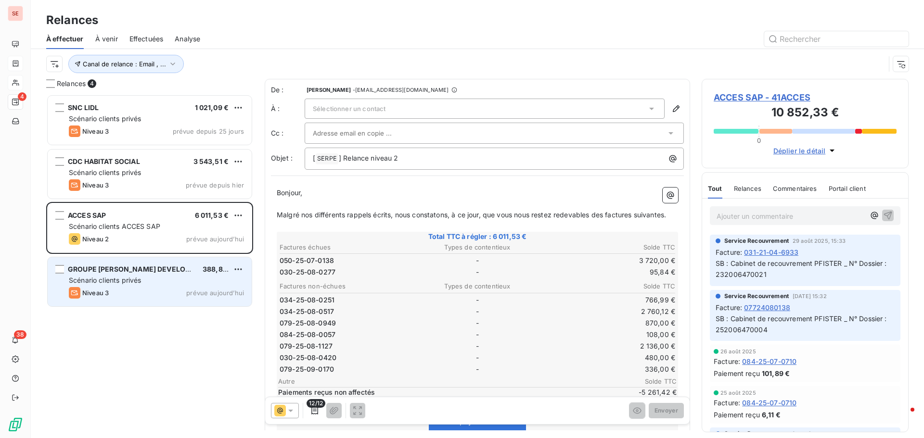
click at [128, 280] on span "Scénario clients privés" at bounding box center [105, 280] width 72 height 8
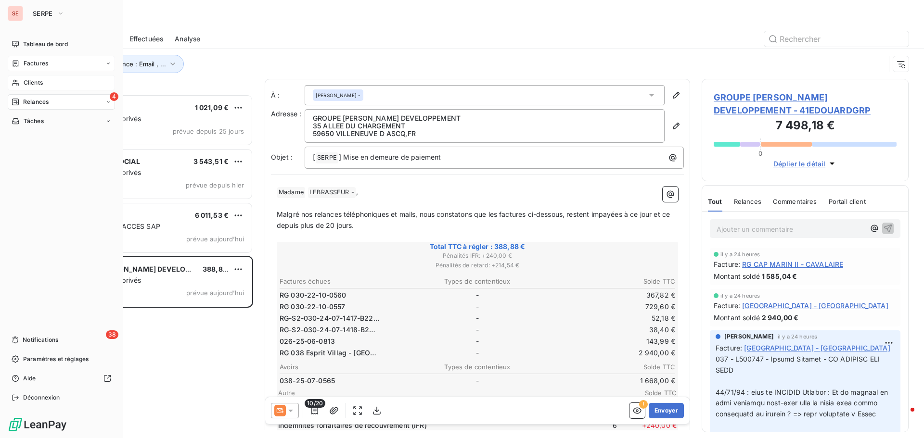
click at [34, 77] on div "Clients" at bounding box center [61, 82] width 107 height 15
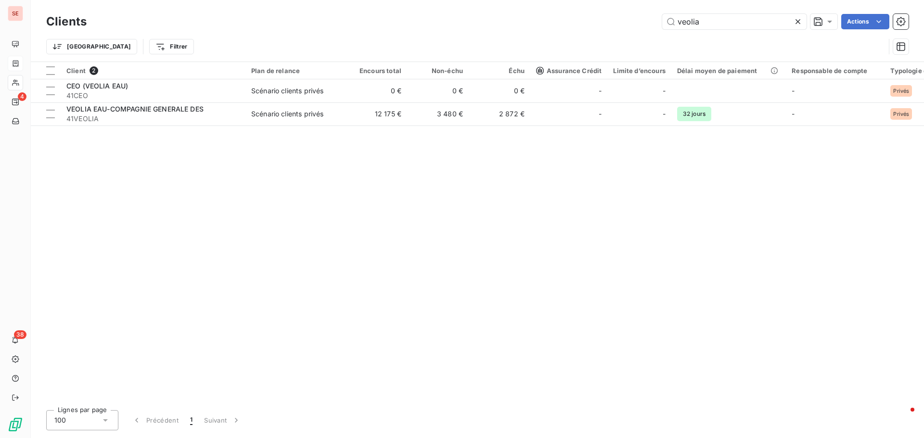
drag, startPoint x: 705, startPoint y: 19, endPoint x: 648, endPoint y: 17, distance: 57.3
click at [648, 17] on div "veolia Actions" at bounding box center [503, 21] width 810 height 15
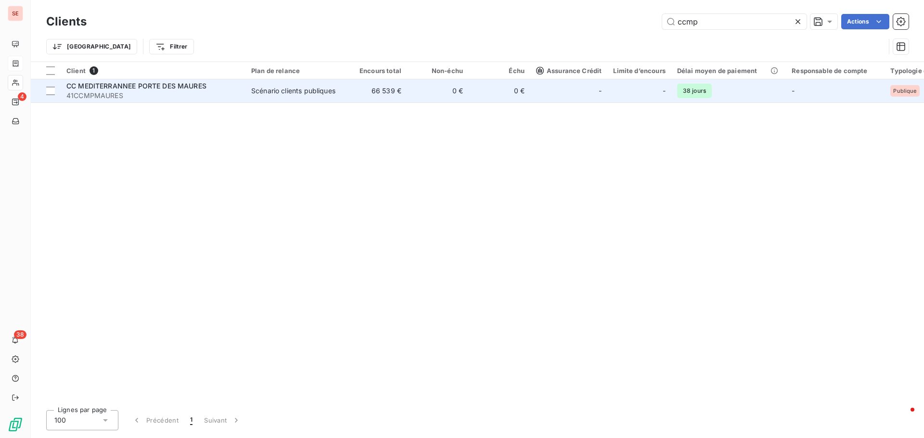
type input "ccmp"
click at [135, 97] on span "41CCMPMAURES" at bounding box center [152, 96] width 173 height 10
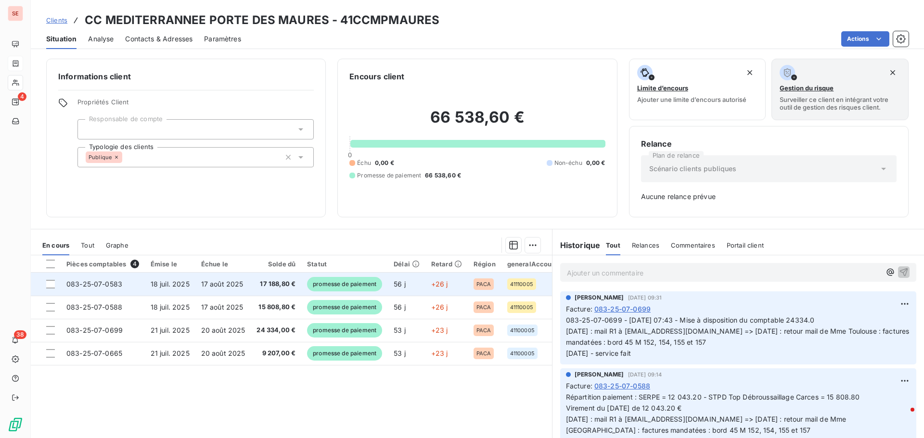
click at [271, 287] on span "17 188,80 €" at bounding box center [276, 285] width 39 height 10
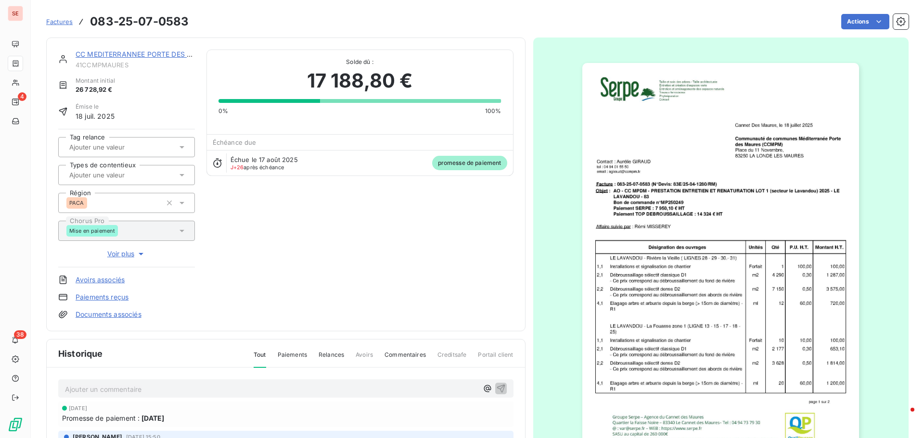
click at [111, 67] on span "41CCMPMAURES" at bounding box center [135, 65] width 119 height 8
click at [112, 67] on span "41CCMPMAURES" at bounding box center [135, 65] width 119 height 8
copy div "41CCMPMAURES"
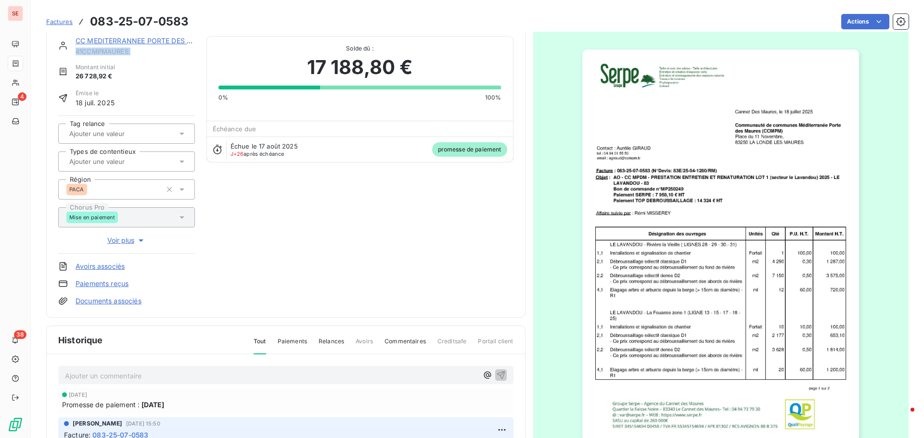
scroll to position [49, 0]
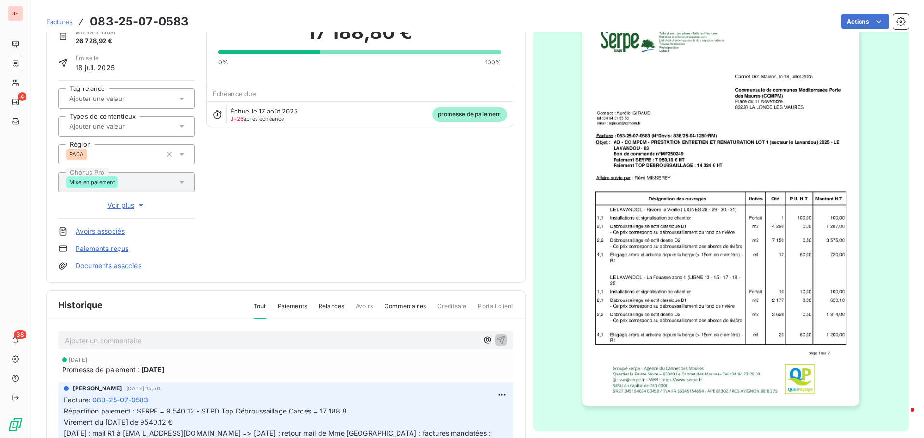
click at [138, 269] on link "Documents associés" at bounding box center [109, 266] width 66 height 10
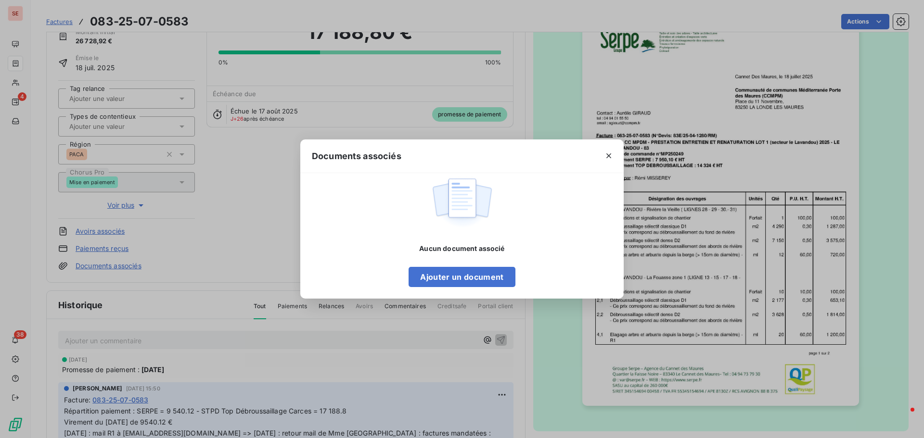
drag, startPoint x: 807, startPoint y: 166, endPoint x: 911, endPoint y: 111, distance: 117.8
click at [808, 167] on div "Documents associés Aucun document associé Ajouter un document" at bounding box center [462, 219] width 924 height 438
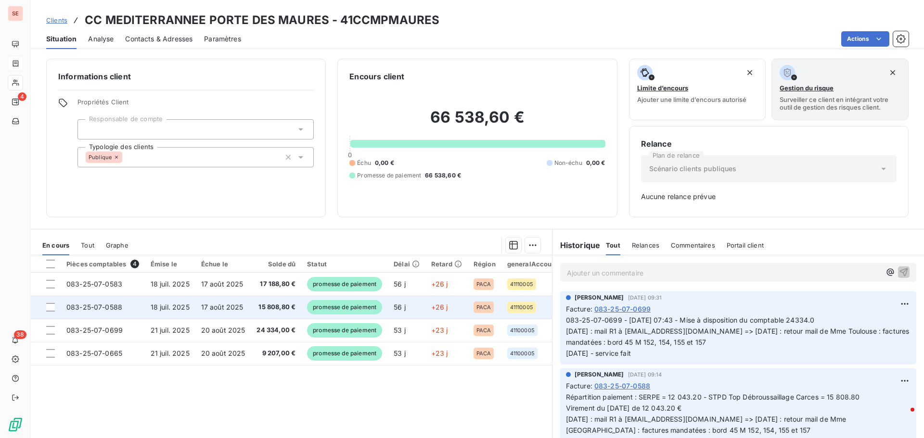
click at [257, 304] on span "15 808,80 €" at bounding box center [276, 308] width 39 height 10
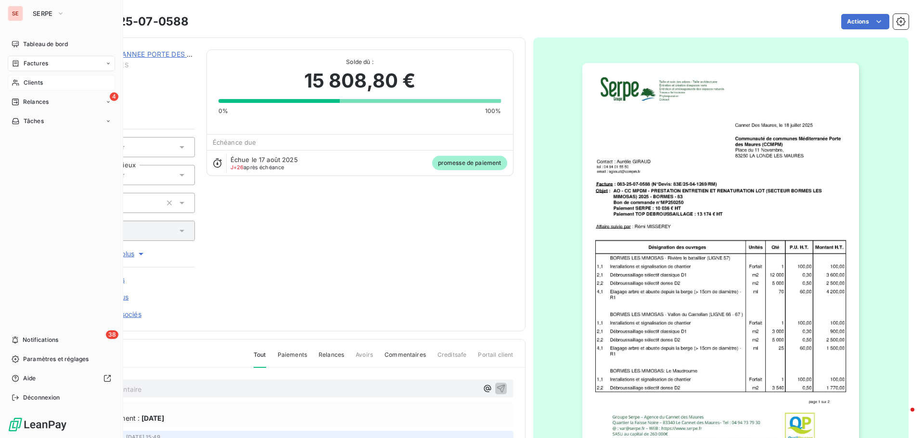
click at [36, 78] on span "Clients" at bounding box center [33, 82] width 19 height 9
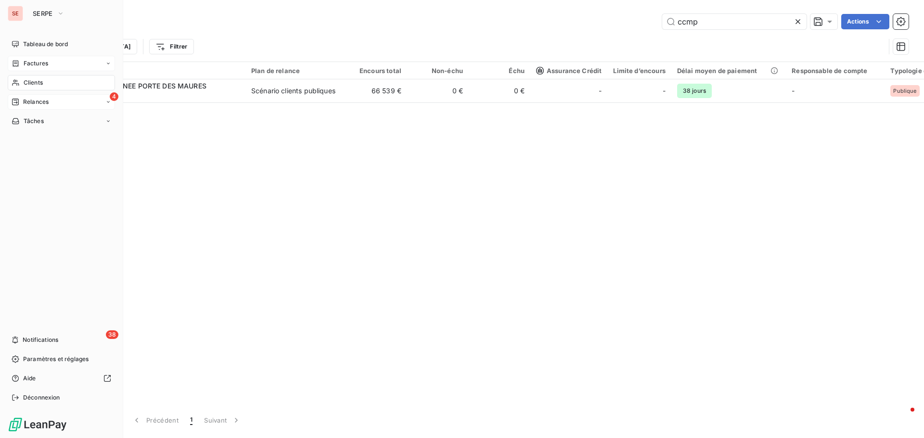
click at [42, 99] on span "Relances" at bounding box center [36, 102] width 26 height 9
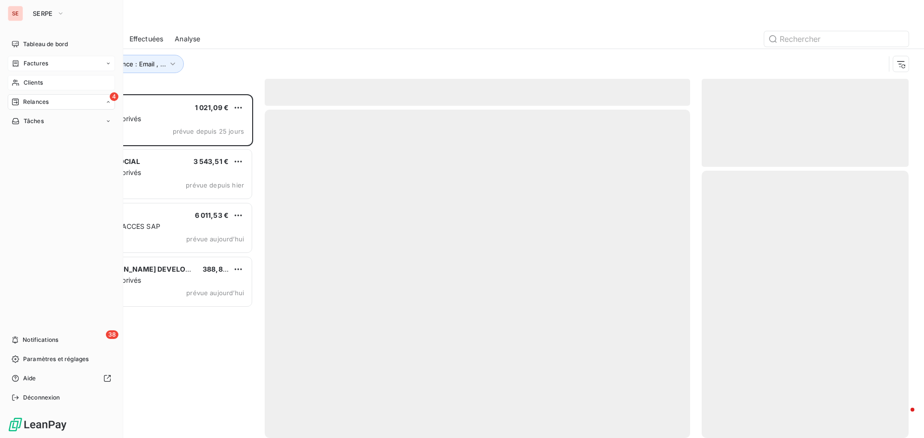
scroll to position [337, 200]
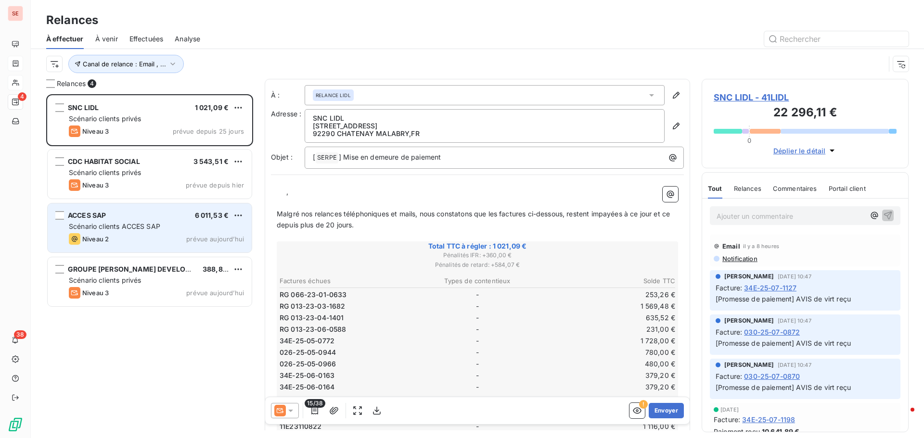
click at [162, 226] on div "Scénario clients ACCES SAP" at bounding box center [156, 227] width 175 height 10
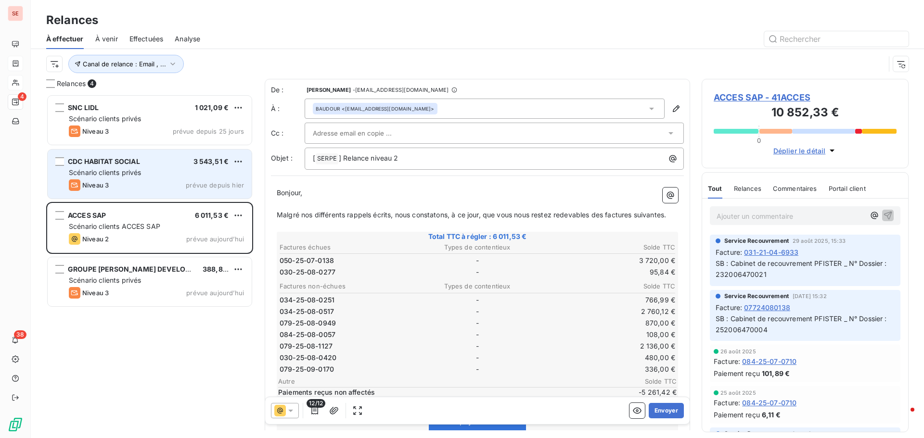
click at [173, 163] on div "CDC HABITAT SOCIAL 3 543,51 €" at bounding box center [156, 161] width 175 height 9
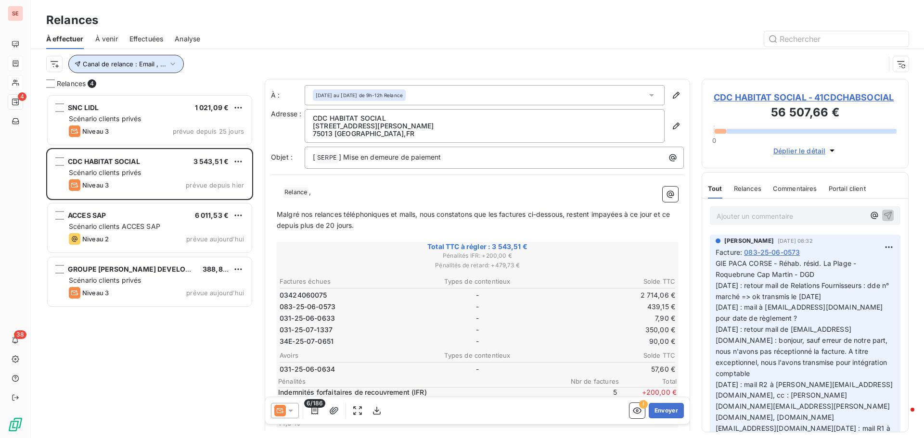
click at [168, 63] on icon "button" at bounding box center [173, 64] width 10 height 10
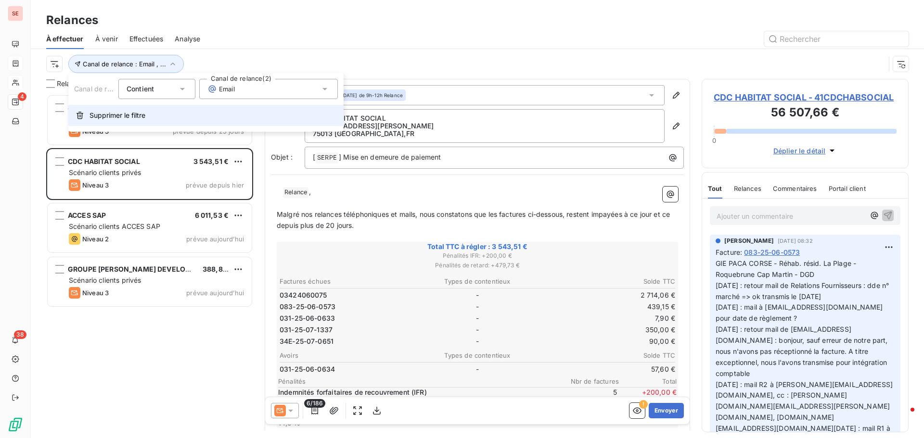
click at [145, 116] on span "Supprimer le filtre" at bounding box center [118, 116] width 56 height 10
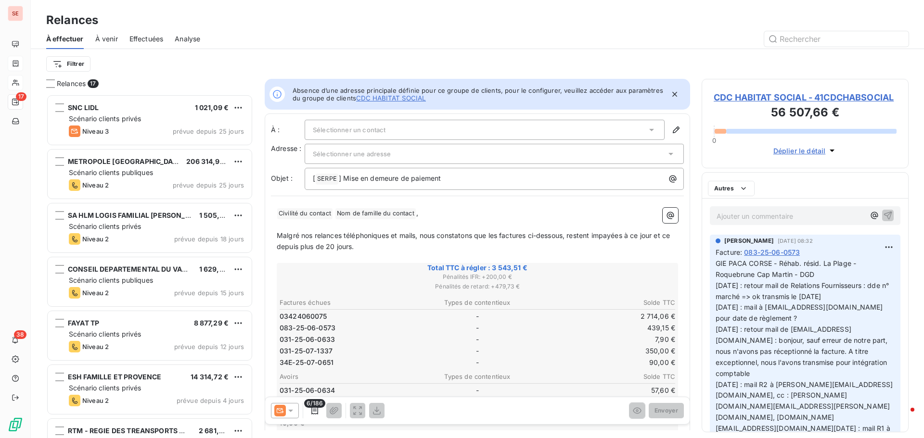
scroll to position [337, 200]
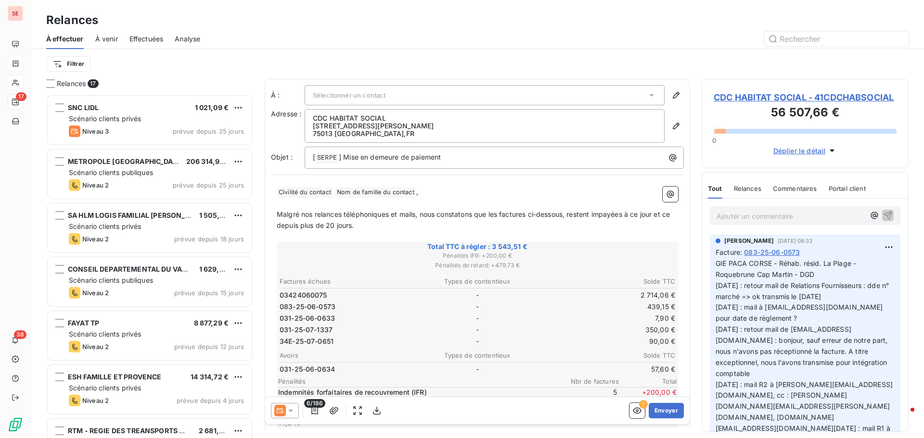
click at [84, 58] on html "SE 17 38 Relances À effectuer À venir Effectuées Analyse Filtrer Relances 17 SN…" at bounding box center [462, 219] width 924 height 438
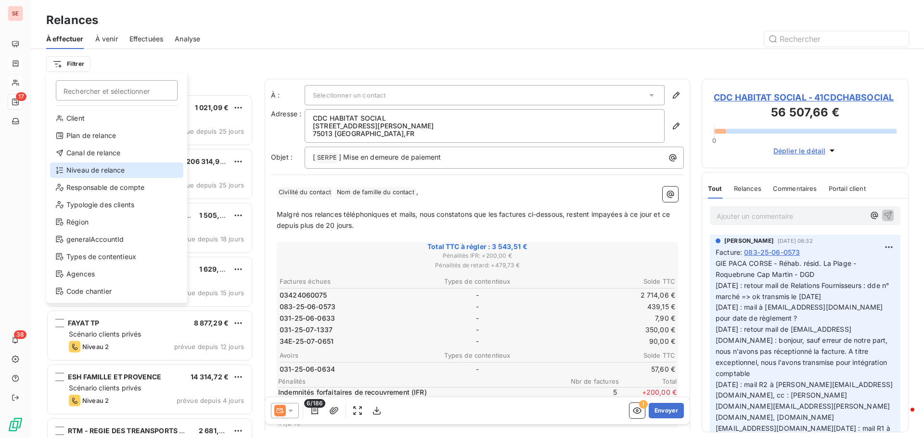
click at [98, 170] on div "Niveau de relance" at bounding box center [116, 170] width 133 height 15
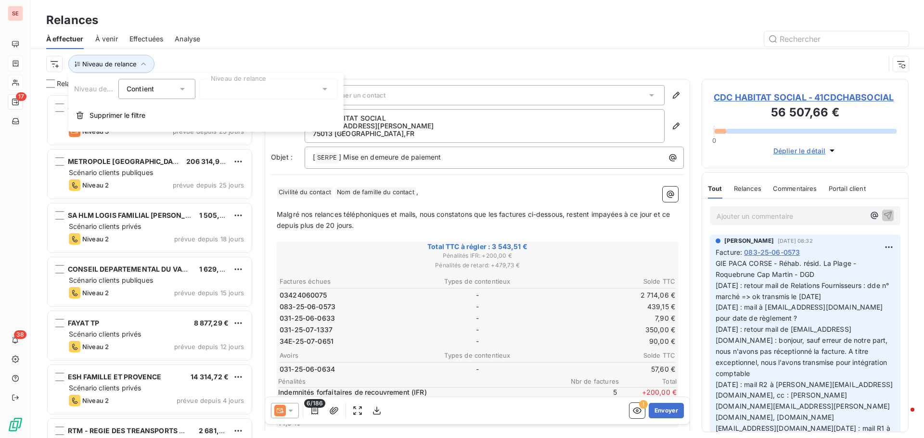
click at [235, 94] on div at bounding box center [268, 89] width 139 height 20
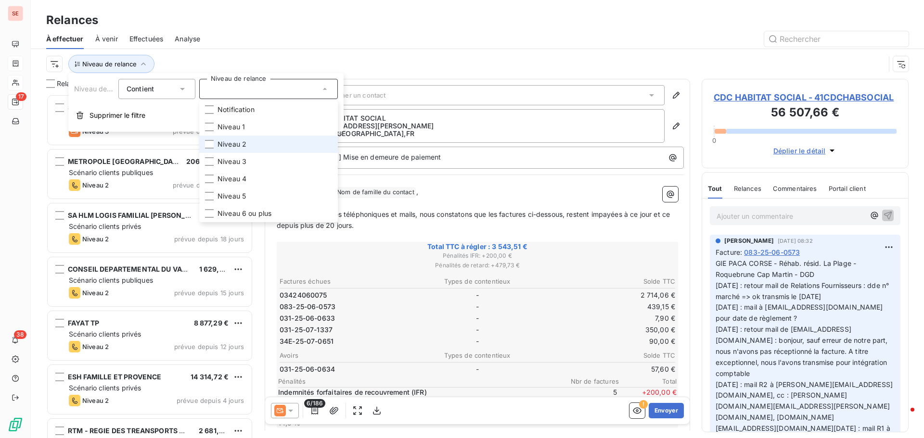
click at [235, 146] on span "Niveau 2" at bounding box center [232, 145] width 29 height 10
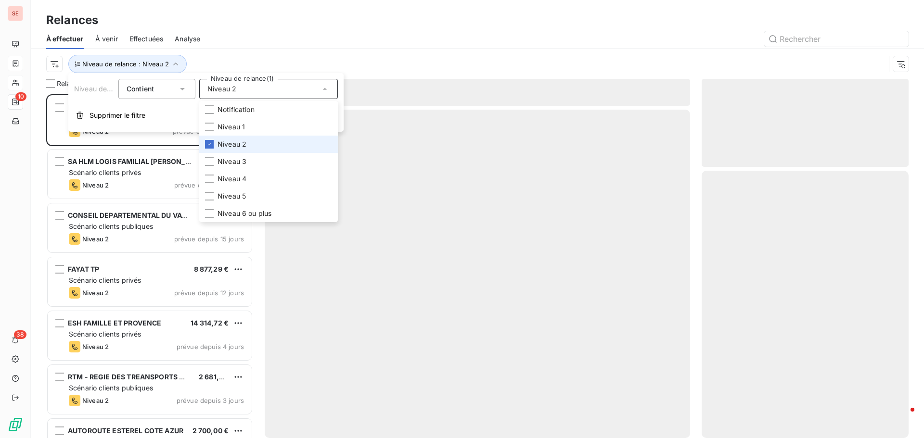
scroll to position [337, 200]
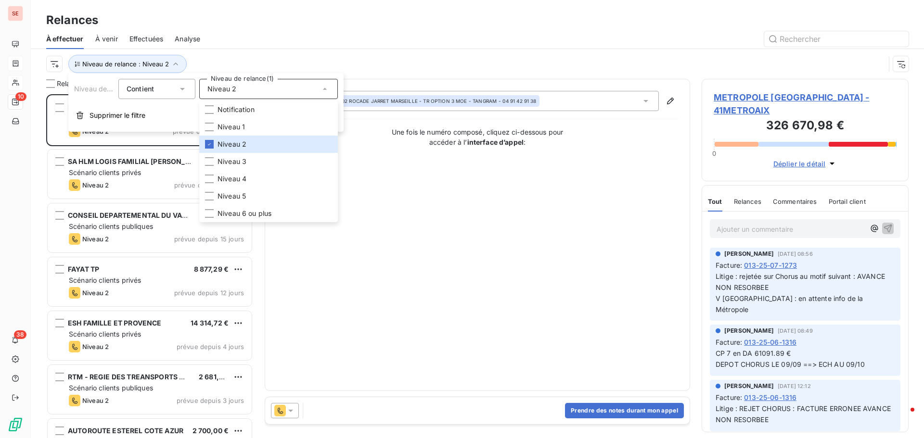
click at [352, 35] on div at bounding box center [560, 38] width 697 height 15
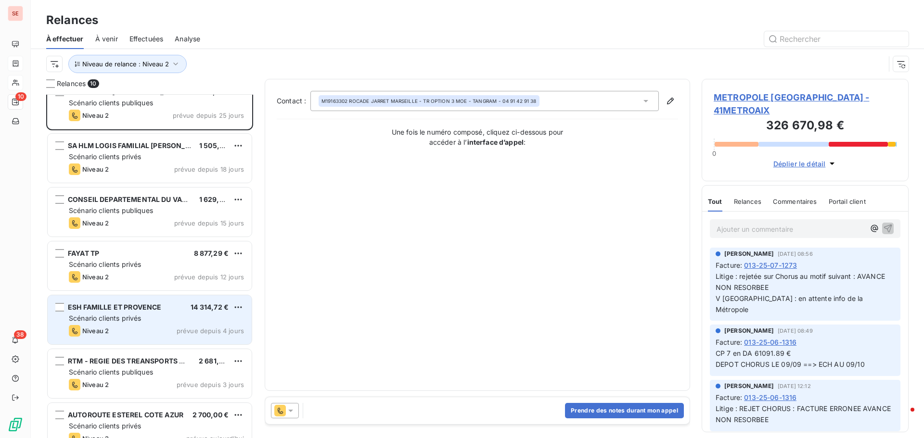
scroll to position [0, 0]
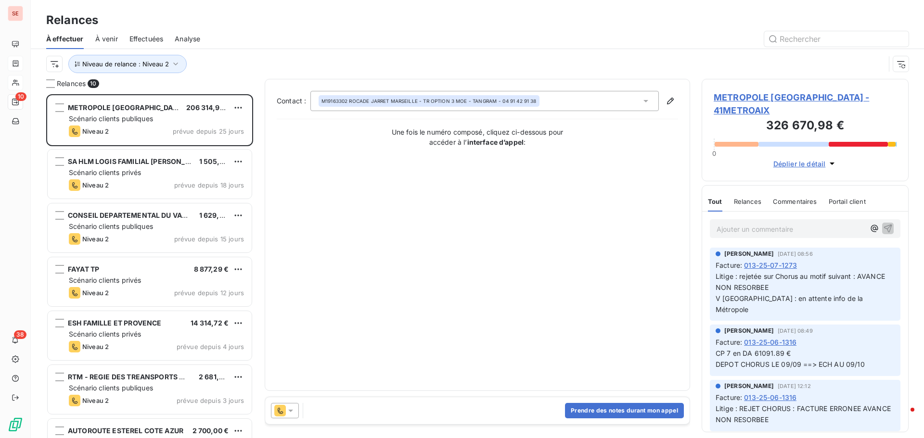
drag, startPoint x: 268, startPoint y: 42, endPoint x: 257, endPoint y: 51, distance: 14.0
click at [270, 42] on div at bounding box center [560, 38] width 697 height 15
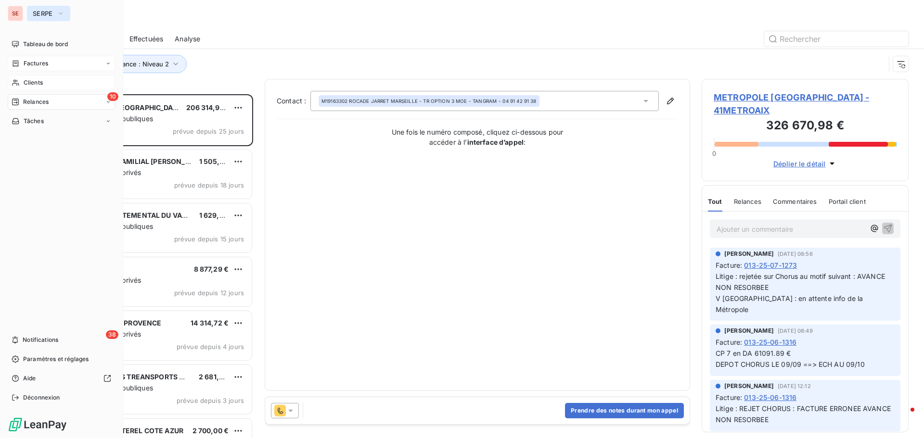
click at [50, 9] on button "SERPE" at bounding box center [48, 13] width 43 height 15
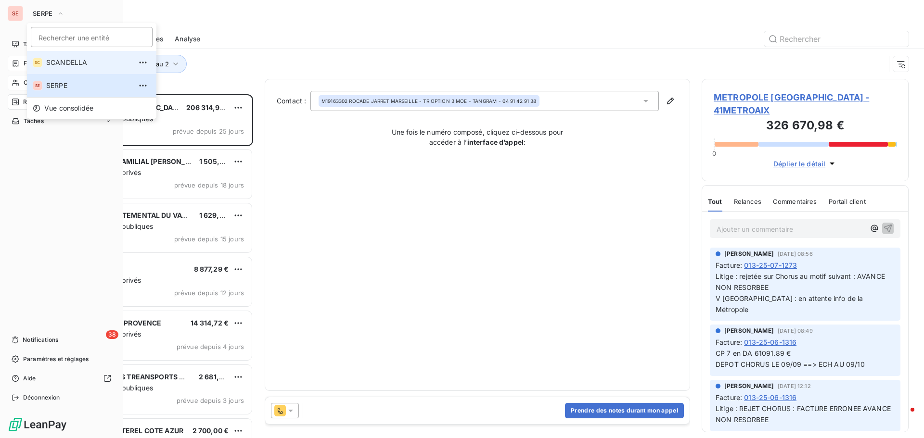
click at [67, 64] on span "SCANDELLA" at bounding box center [88, 63] width 85 height 10
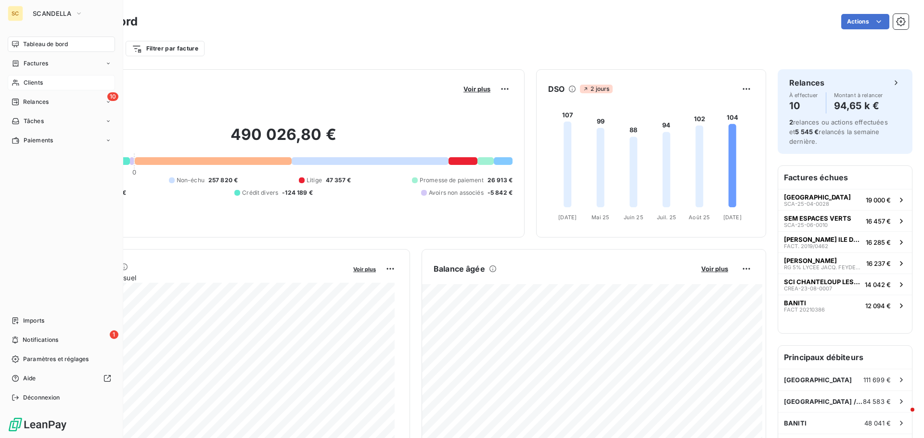
click at [50, 78] on div "Clients" at bounding box center [61, 82] width 107 height 15
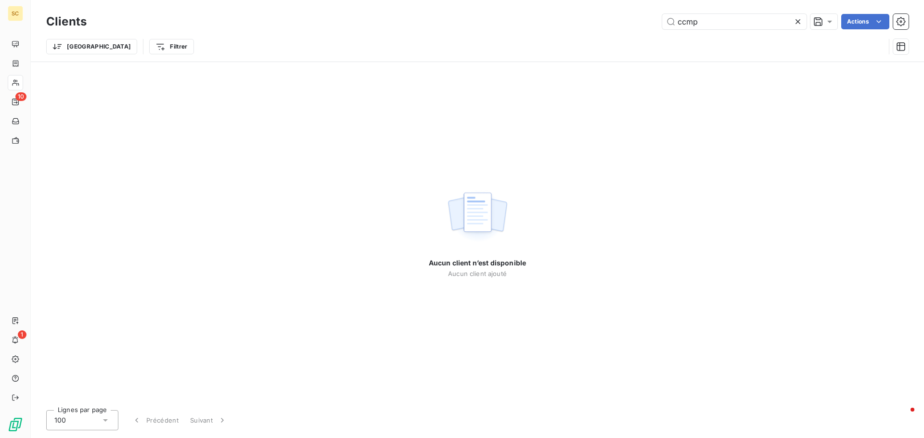
drag, startPoint x: 724, startPoint y: 28, endPoint x: 651, endPoint y: 26, distance: 73.7
click at [651, 26] on div "ccmp Actions" at bounding box center [503, 21] width 810 height 15
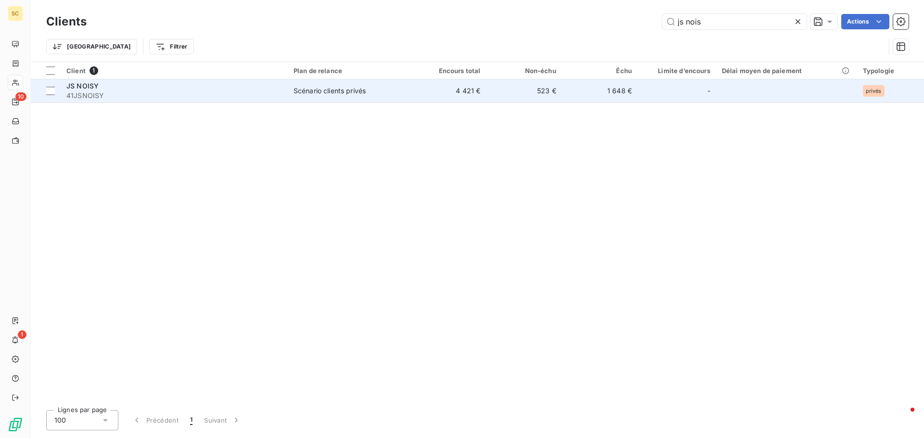
type input "js nois"
click at [476, 83] on td "4 421 €" at bounding box center [449, 90] width 76 height 23
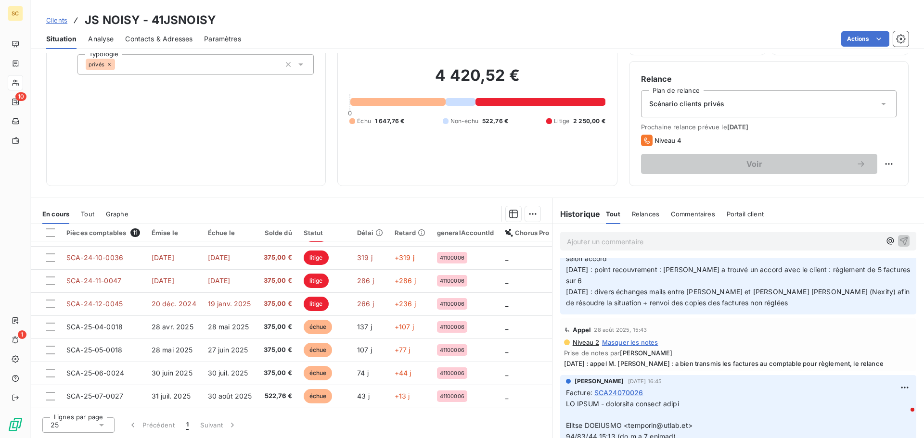
scroll to position [90, 0]
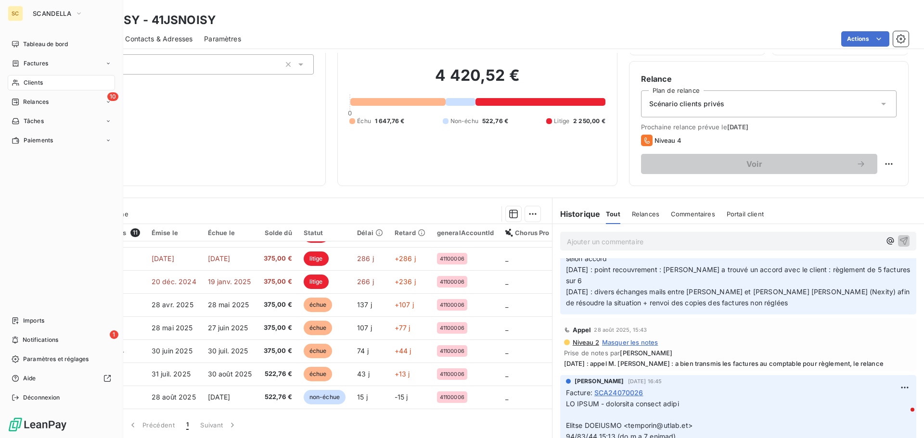
click at [36, 82] on span "Clients" at bounding box center [33, 82] width 19 height 9
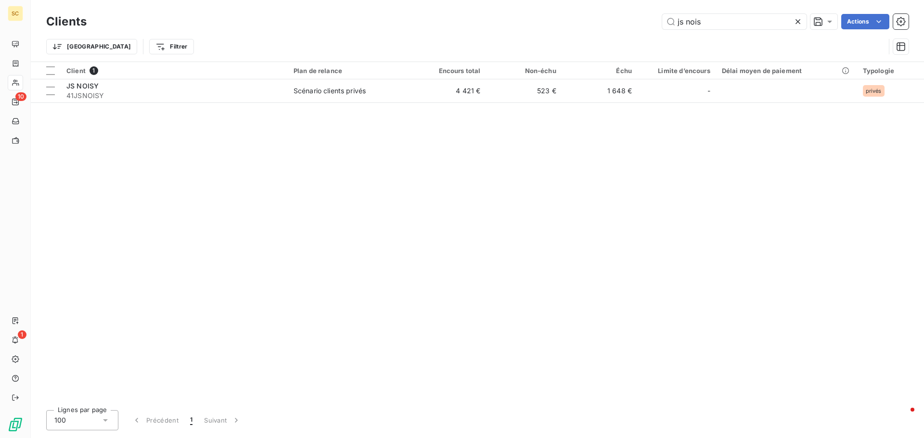
drag, startPoint x: 743, startPoint y: 16, endPoint x: 630, endPoint y: 16, distance: 113.1
click at [630, 16] on div "js nois Actions" at bounding box center [503, 21] width 810 height 15
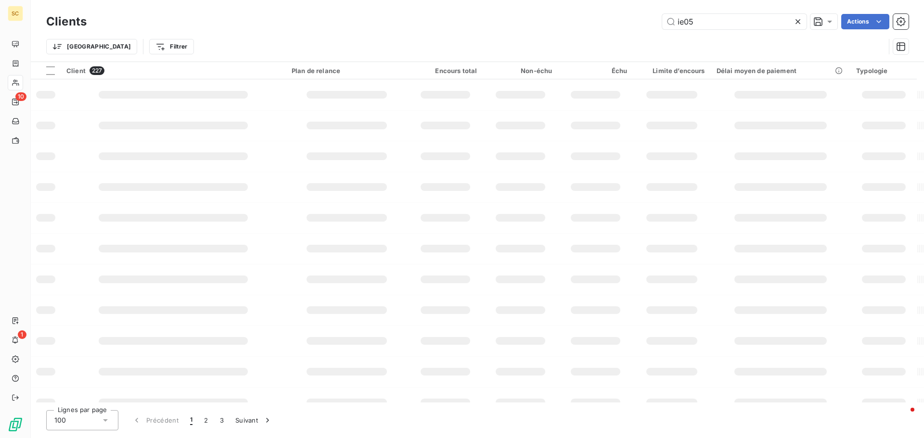
type input "ie052"
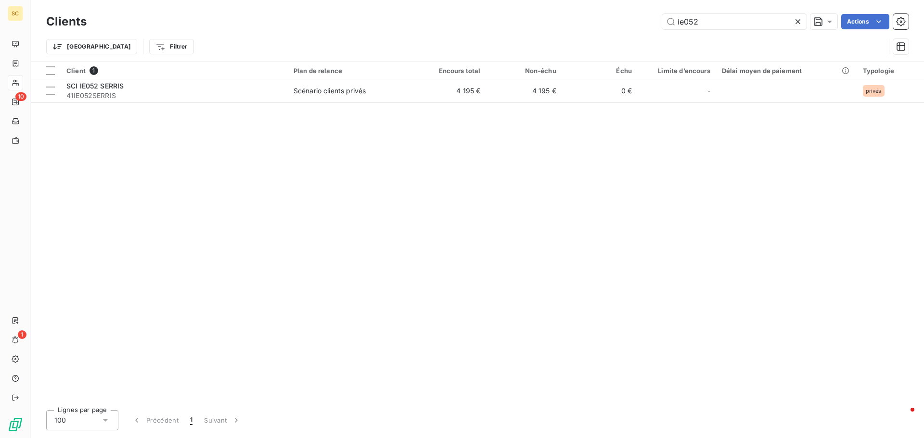
drag, startPoint x: 704, startPoint y: 23, endPoint x: 653, endPoint y: 22, distance: 51.0
click at [661, 22] on div "ie052 Actions" at bounding box center [503, 21] width 810 height 15
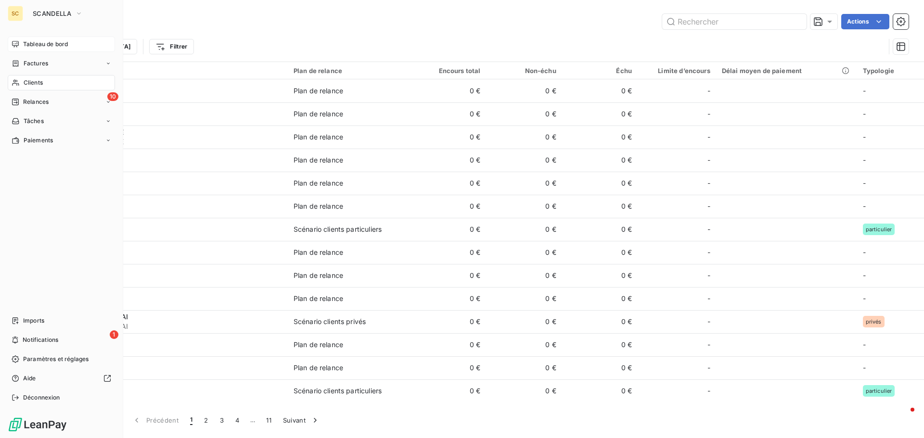
click at [65, 44] on span "Tableau de bord" at bounding box center [45, 44] width 45 height 9
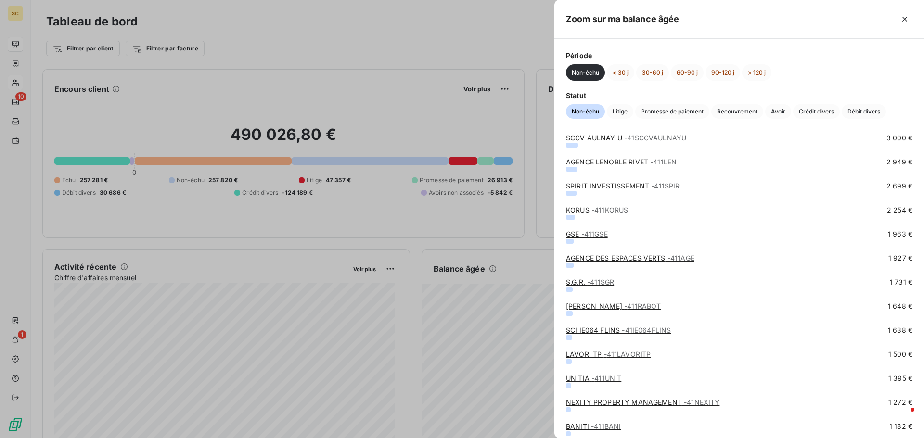
scroll to position [289, 0]
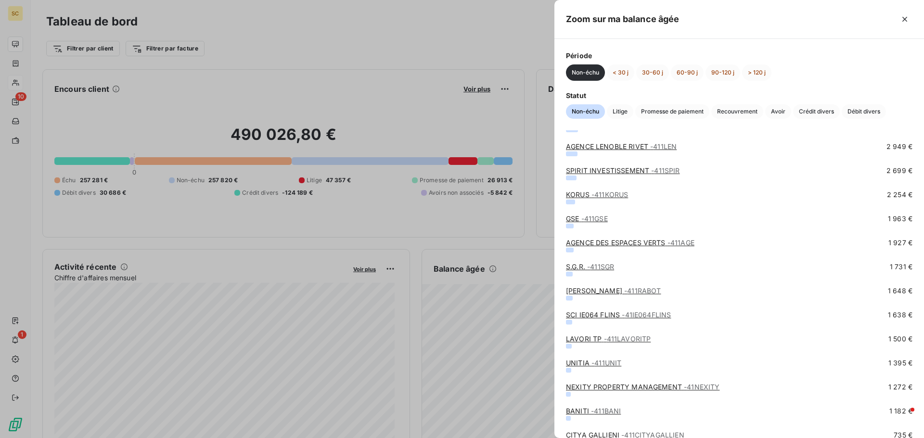
click at [656, 319] on span "- 41IE064FLINS" at bounding box center [646, 315] width 49 height 8
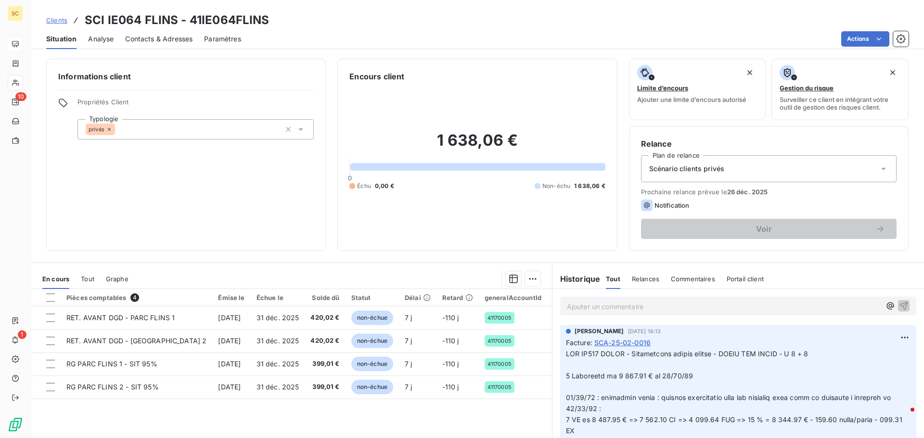
scroll to position [48, 0]
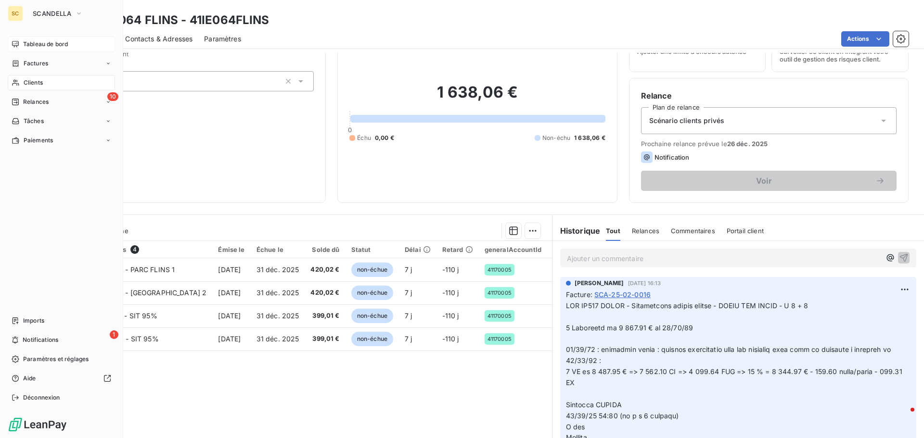
click at [26, 84] on span "Clients" at bounding box center [33, 82] width 19 height 9
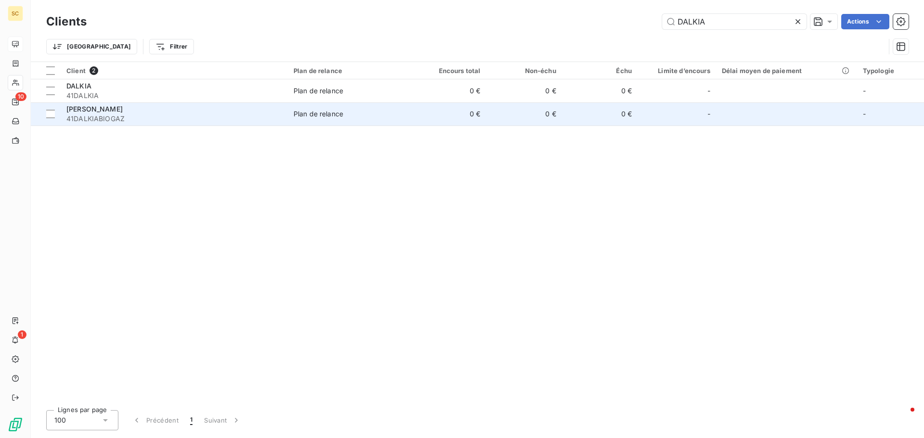
type input "DALKIA"
click at [378, 112] on span "Plan de relance" at bounding box center [350, 114] width 112 height 10
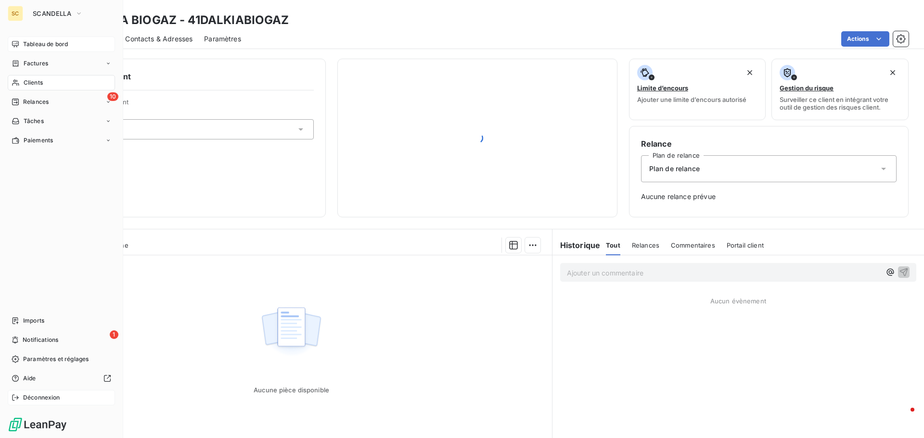
click at [64, 398] on div "Déconnexion" at bounding box center [61, 397] width 107 height 15
